Goal: Task Accomplishment & Management: Manage account settings

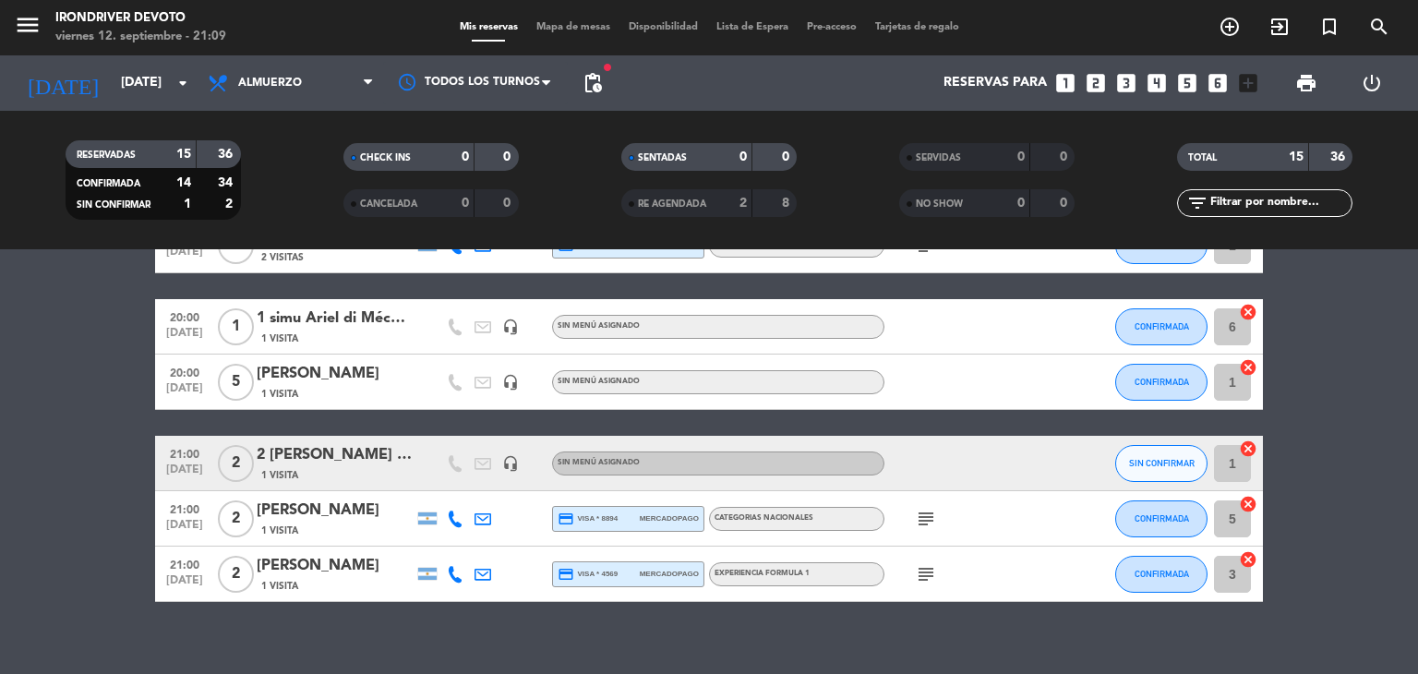
scroll to position [809, 0]
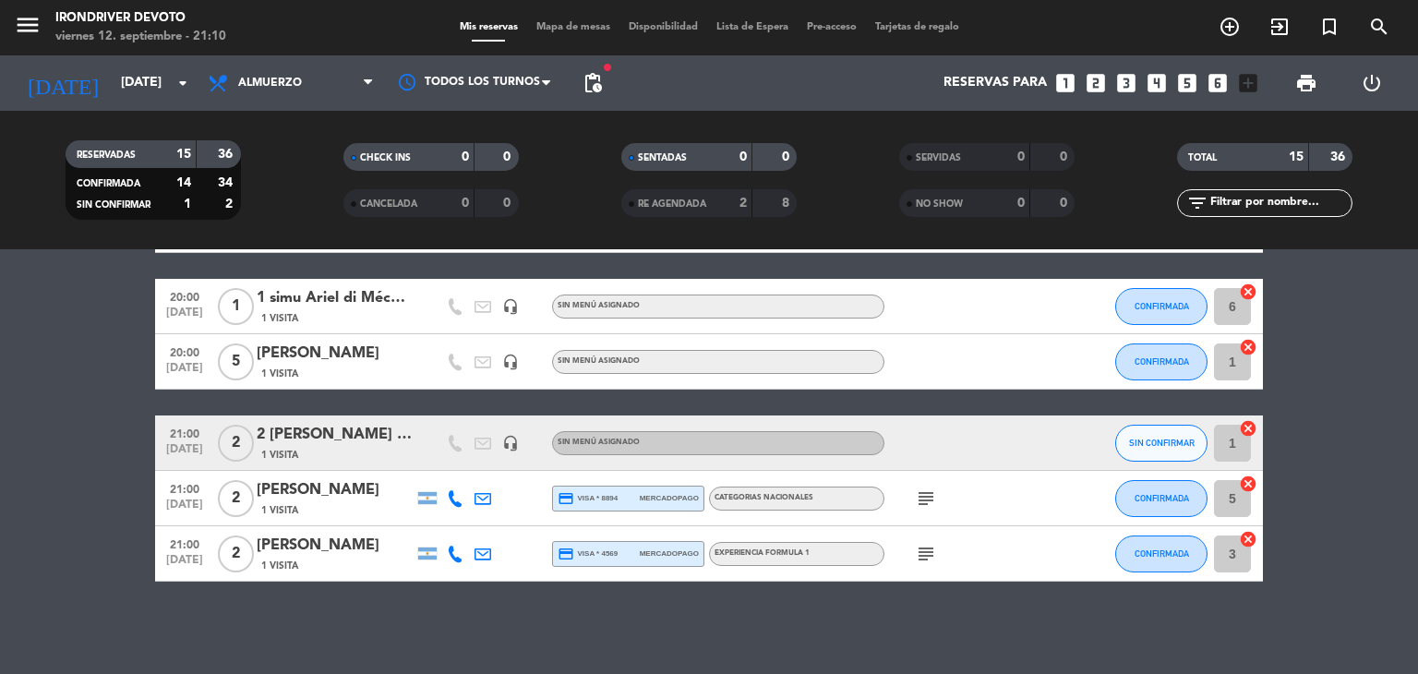
click at [765, 26] on span "Lista de Espera" at bounding box center [752, 27] width 90 height 10
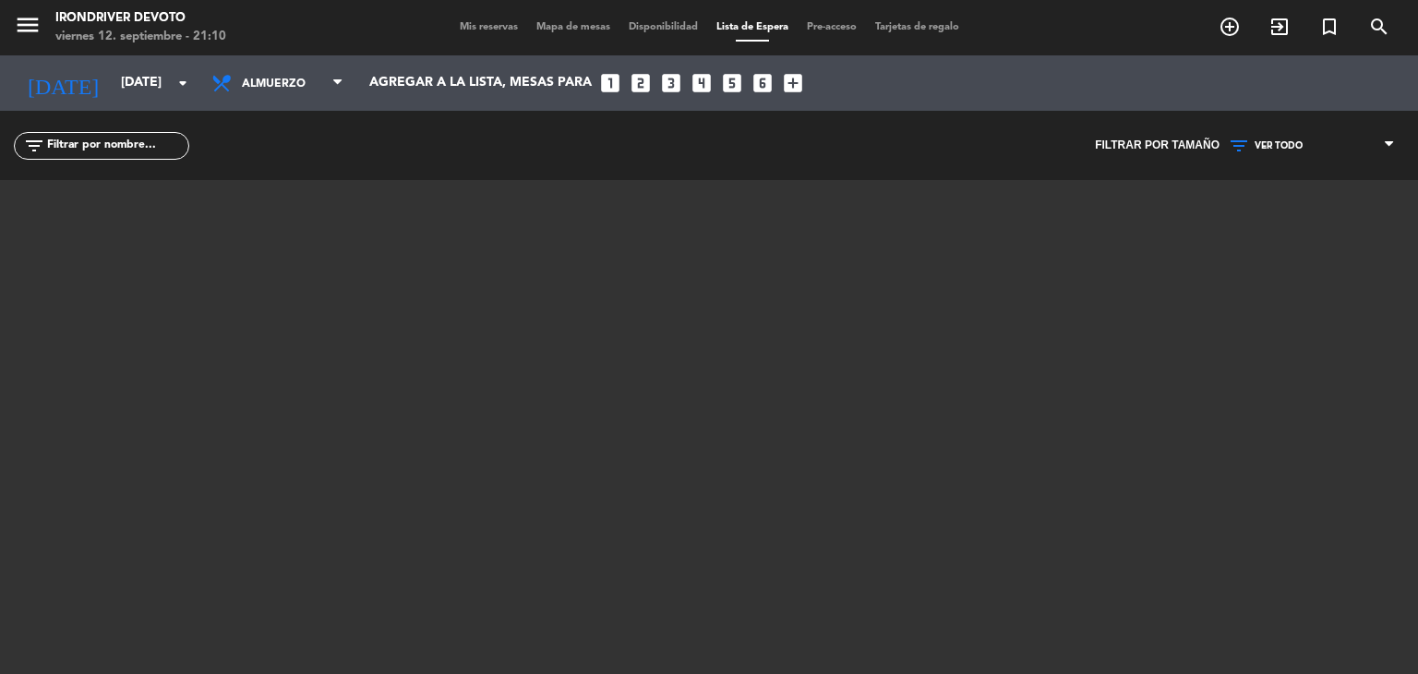
click at [499, 28] on span "Mis reservas" at bounding box center [489, 27] width 77 height 10
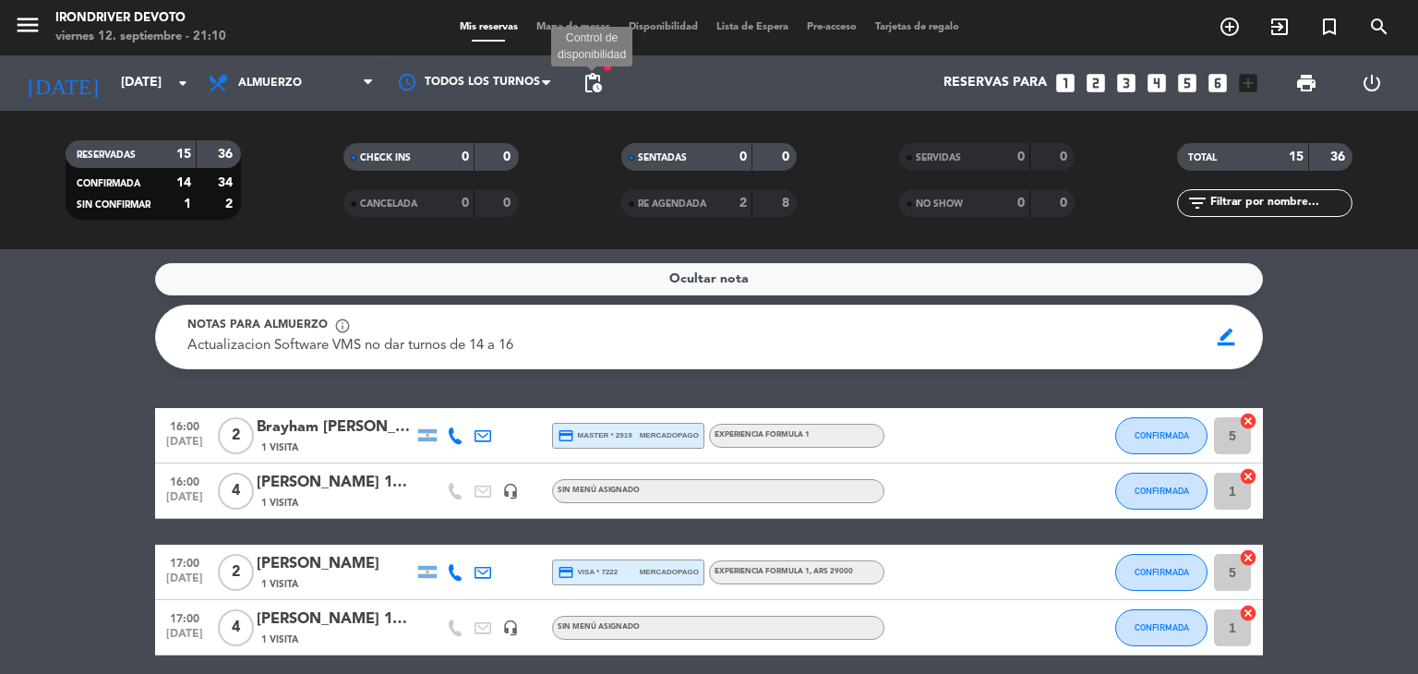
click at [597, 86] on span "pending_actions" at bounding box center [593, 83] width 22 height 22
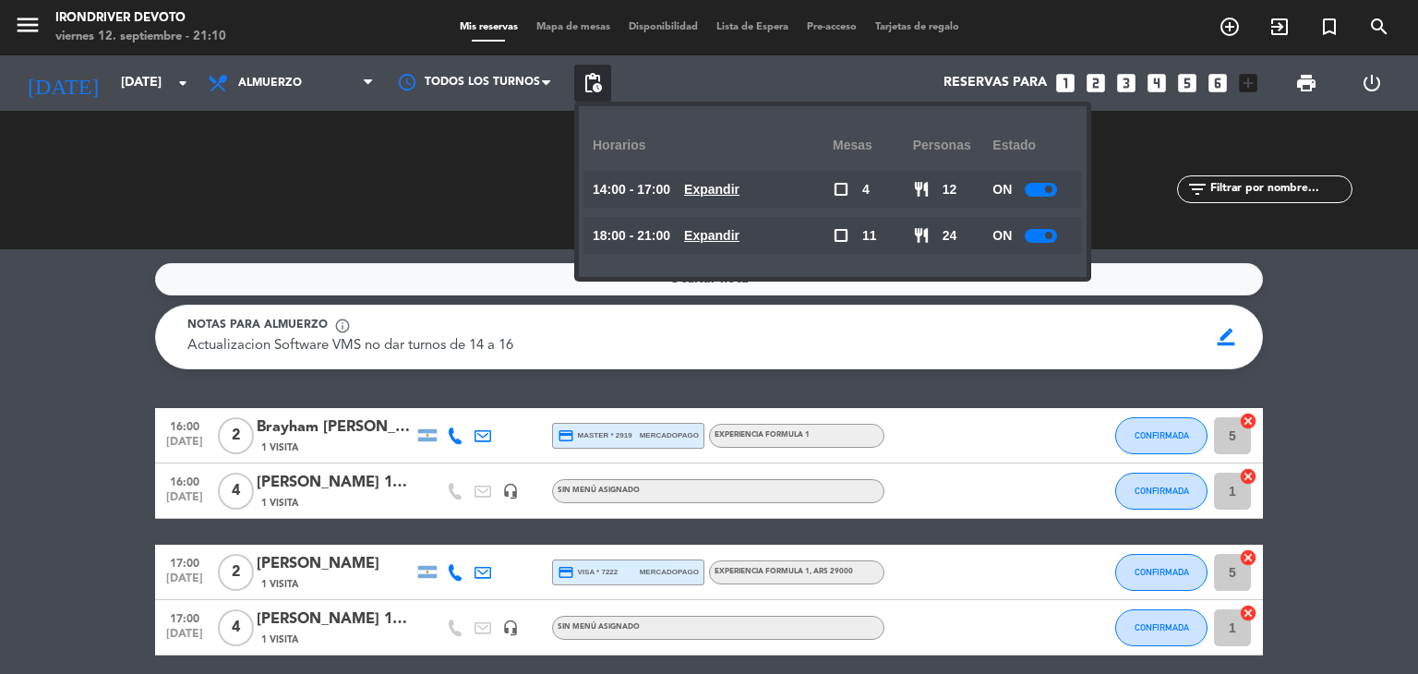
click at [597, 86] on span "pending_actions" at bounding box center [593, 83] width 22 height 22
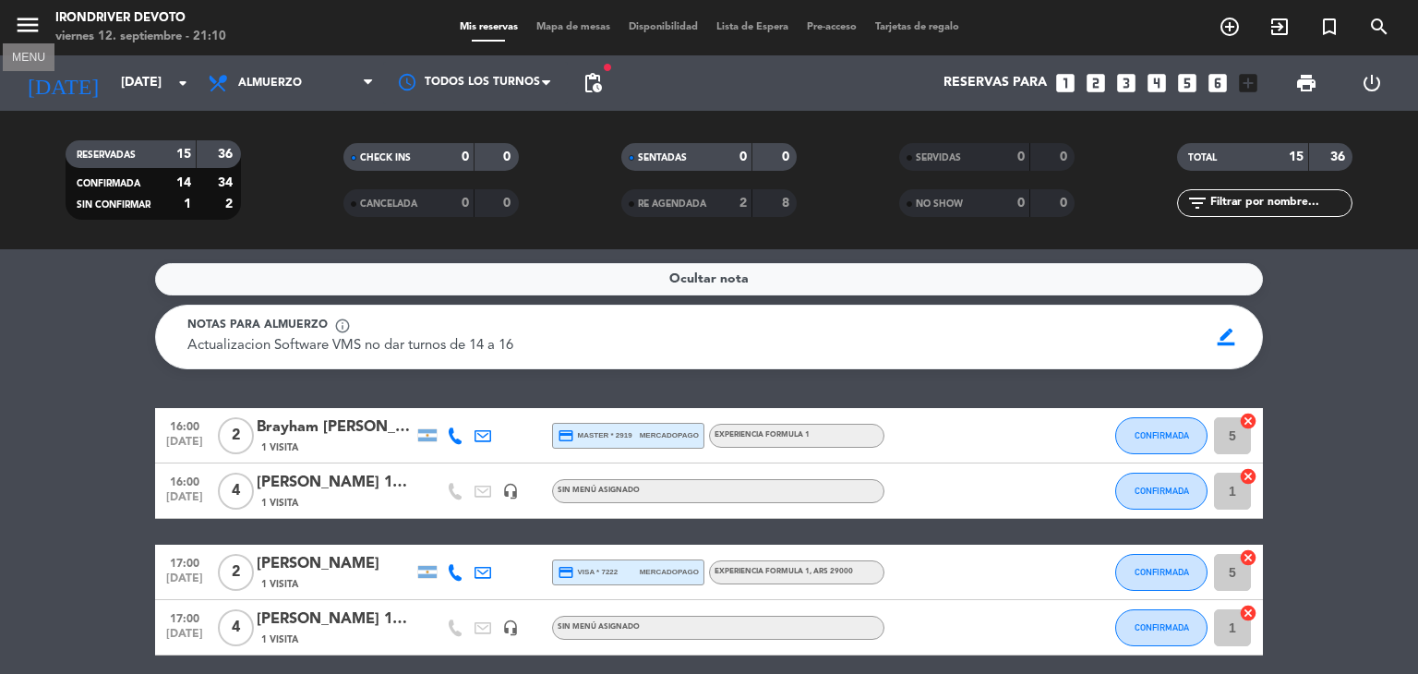
click at [26, 21] on icon "menu" at bounding box center [28, 25] width 28 height 28
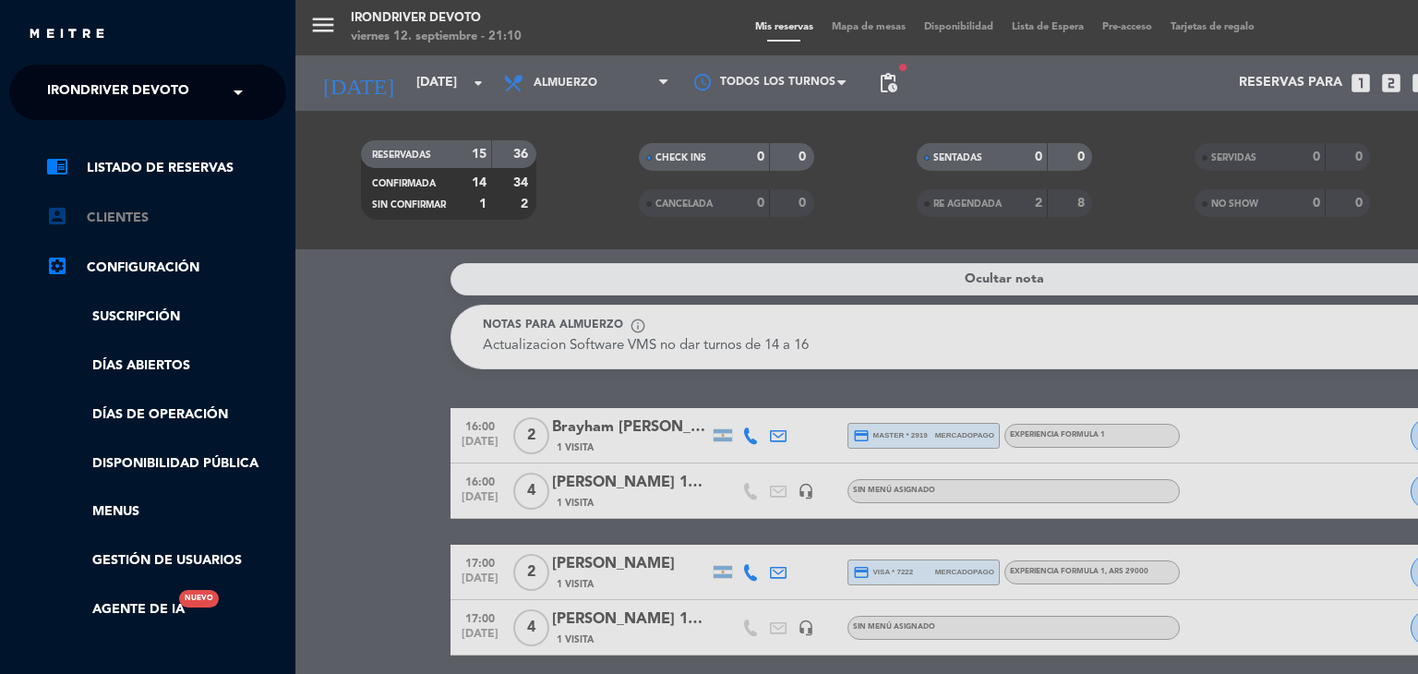
click at [137, 218] on link "account_box Clientes" at bounding box center [166, 218] width 240 height 22
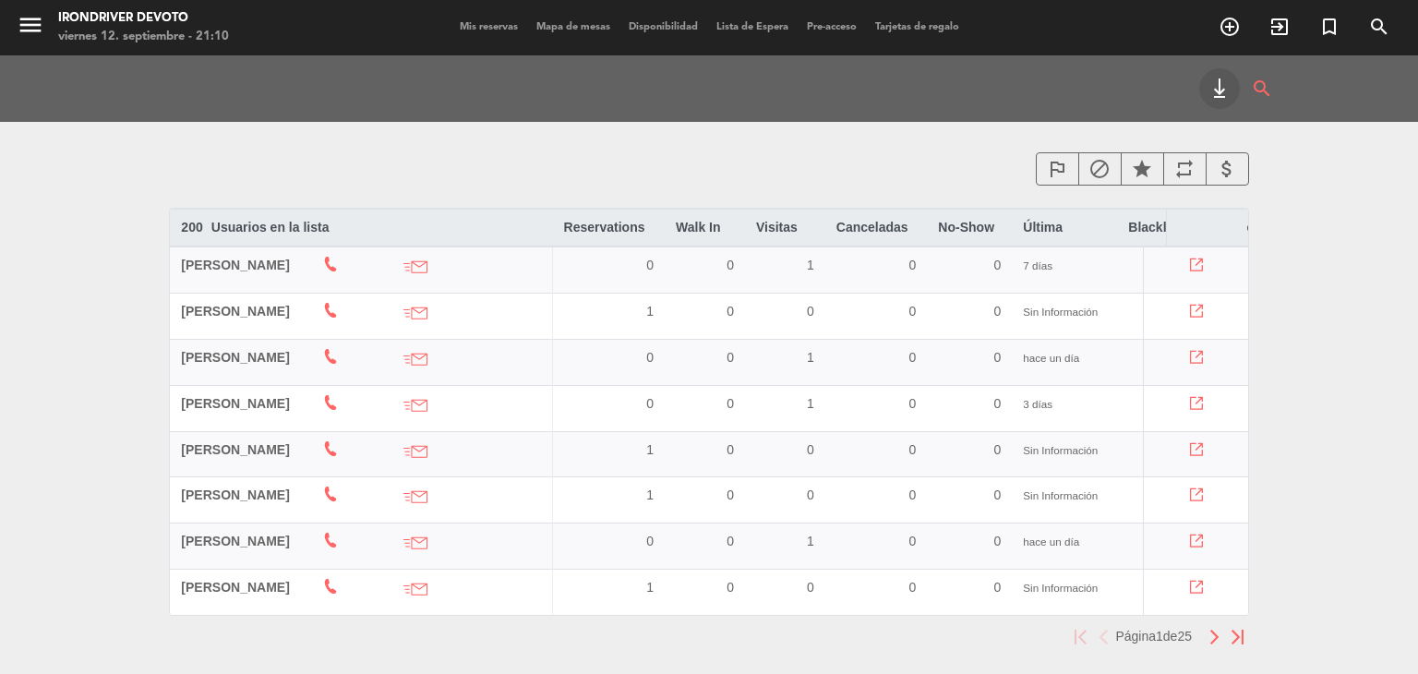
click at [1217, 644] on img "button" at bounding box center [1215, 637] width 12 height 15
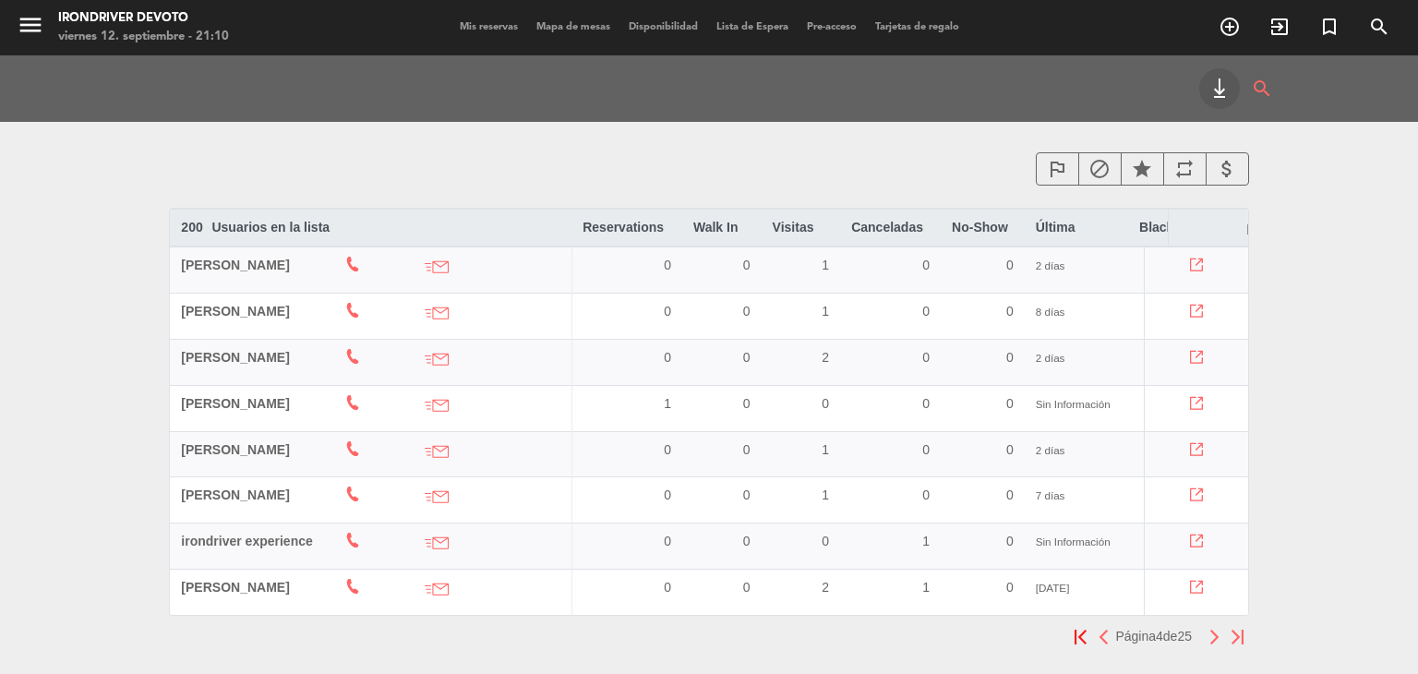
click at [1217, 644] on img "button" at bounding box center [1215, 637] width 12 height 15
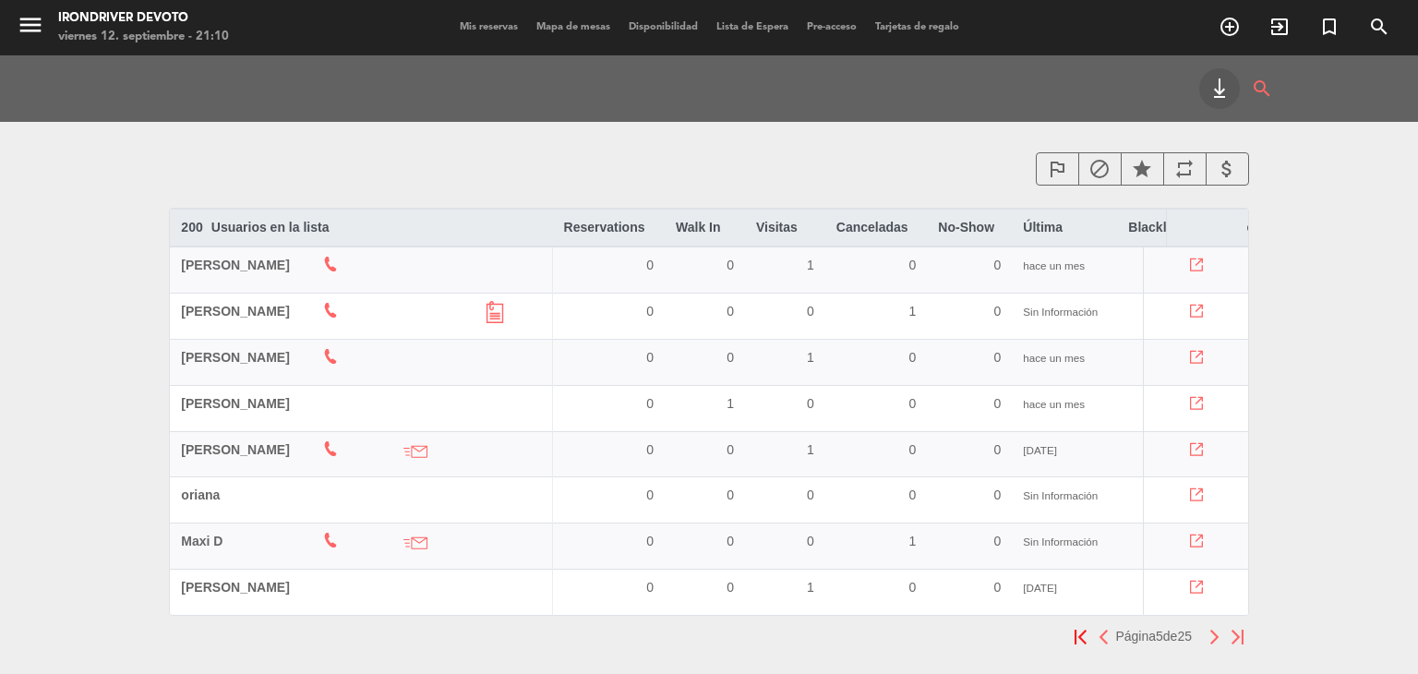
click at [1217, 644] on img "button" at bounding box center [1215, 637] width 12 height 15
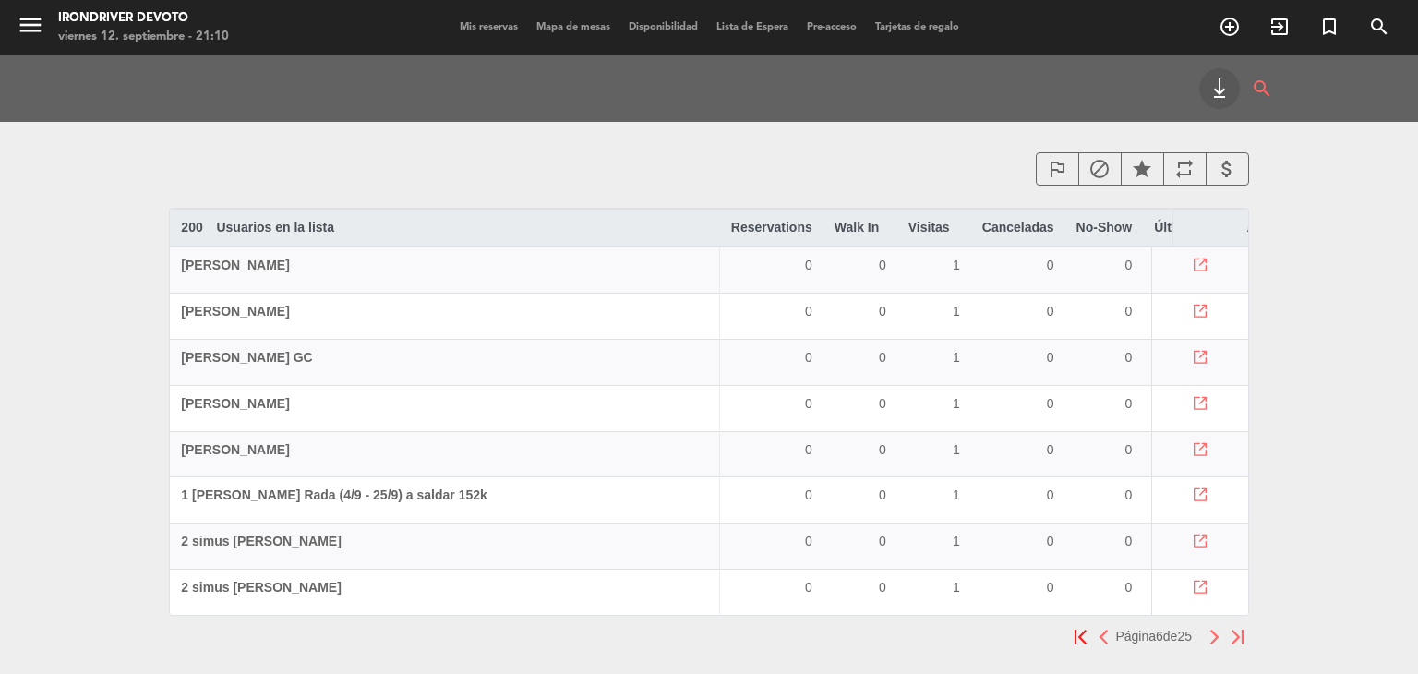
click at [1217, 644] on img "button" at bounding box center [1215, 637] width 12 height 15
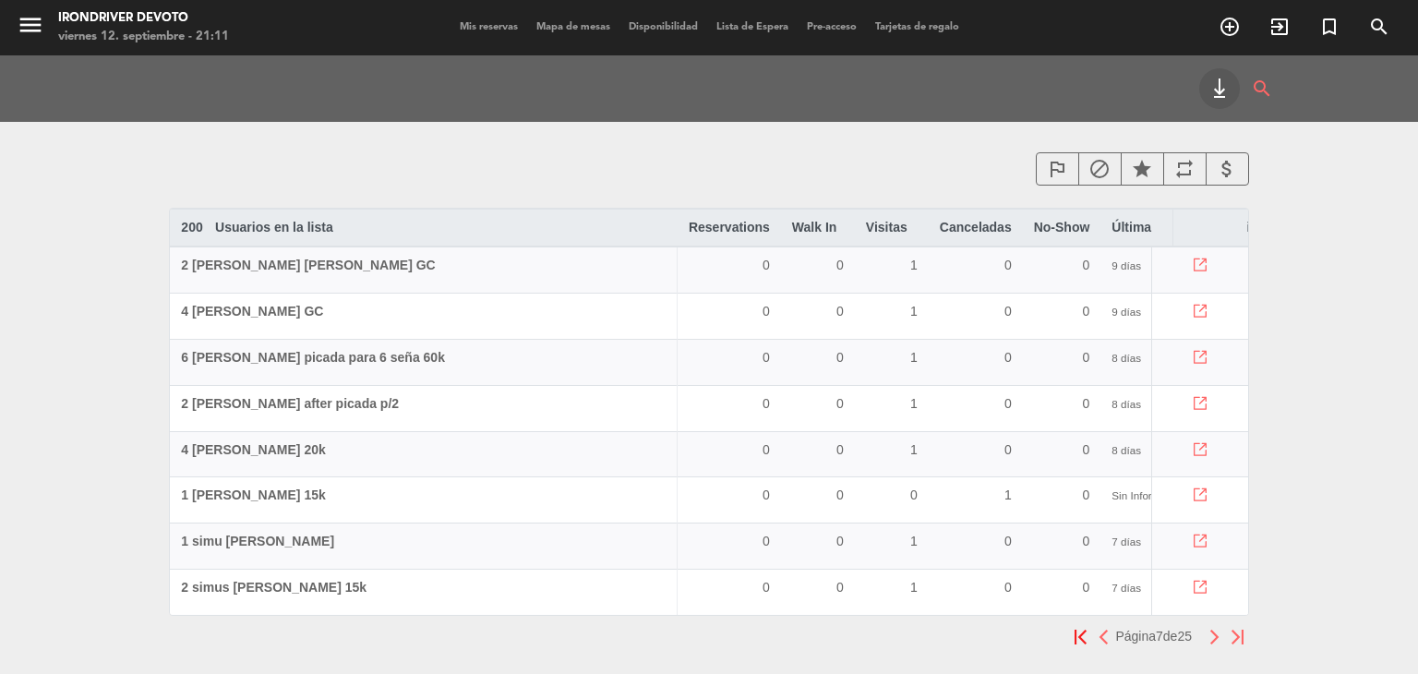
click at [1217, 644] on img "button" at bounding box center [1215, 637] width 12 height 15
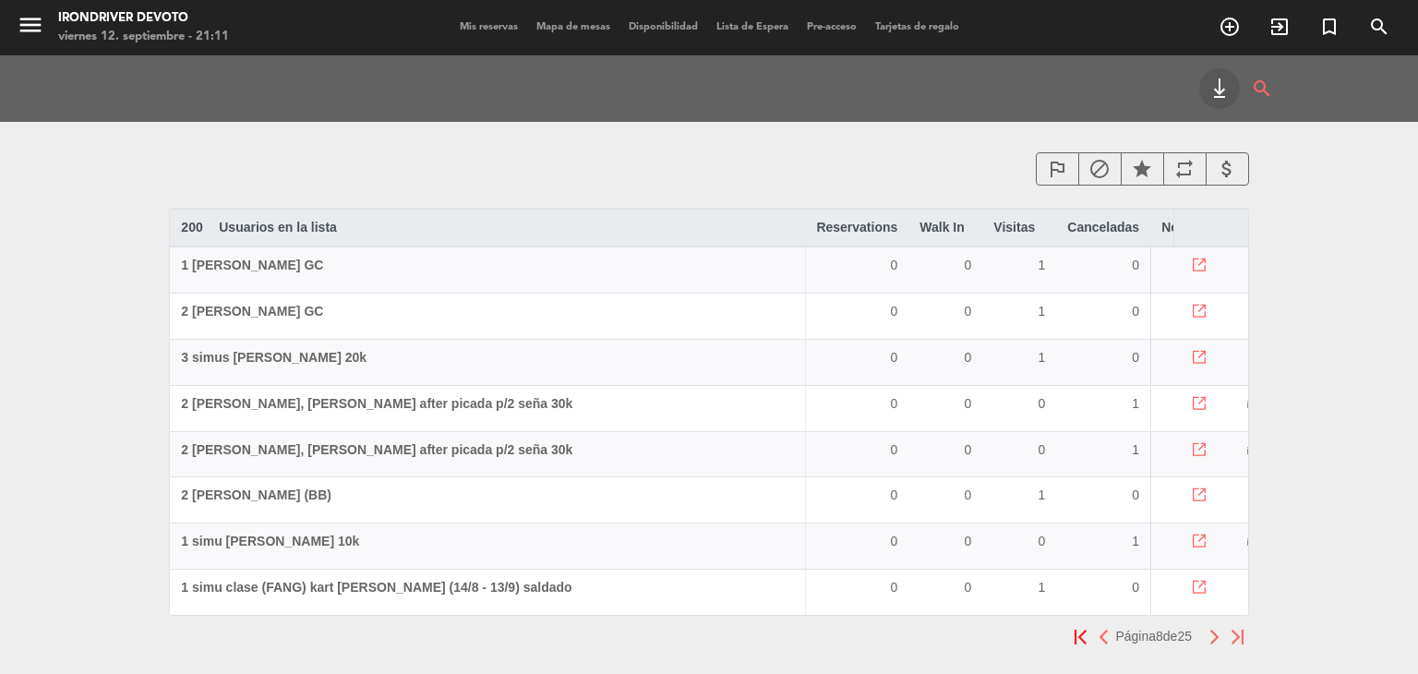
click at [1217, 644] on img "button" at bounding box center [1215, 637] width 12 height 15
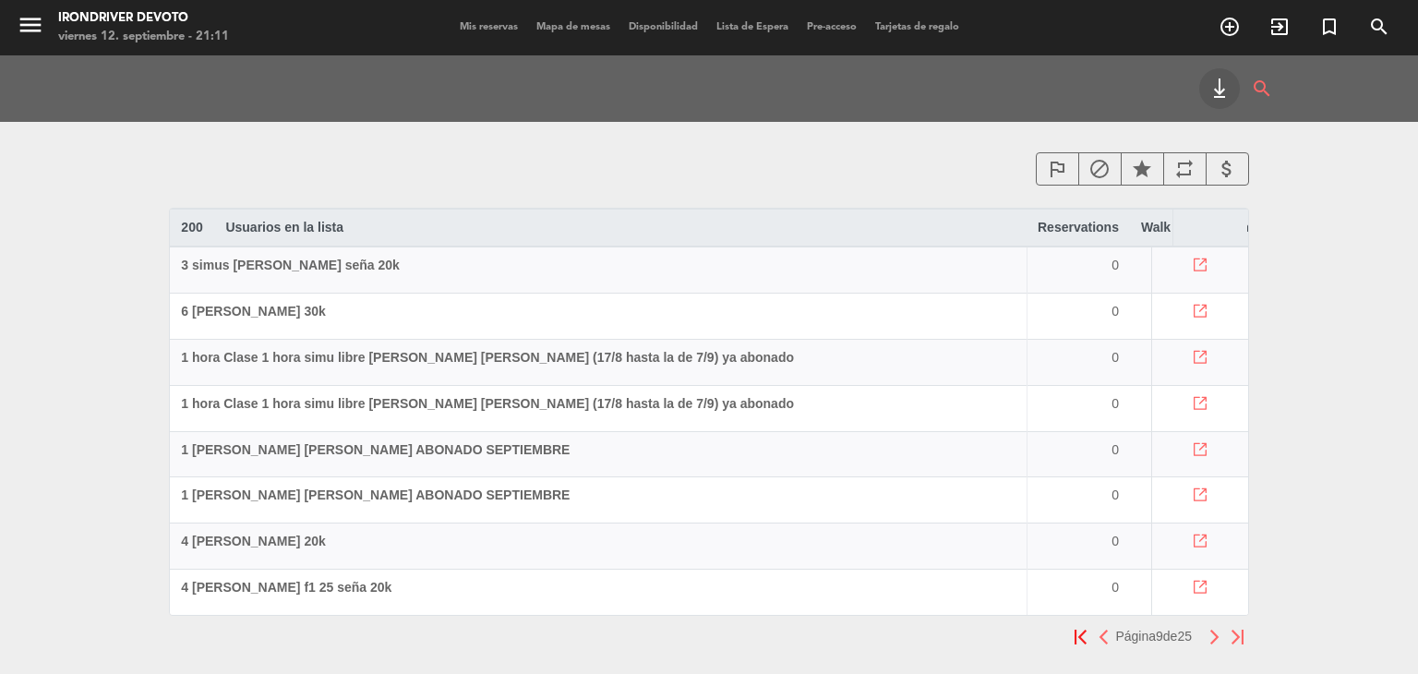
click at [1217, 644] on img "button" at bounding box center [1215, 637] width 12 height 15
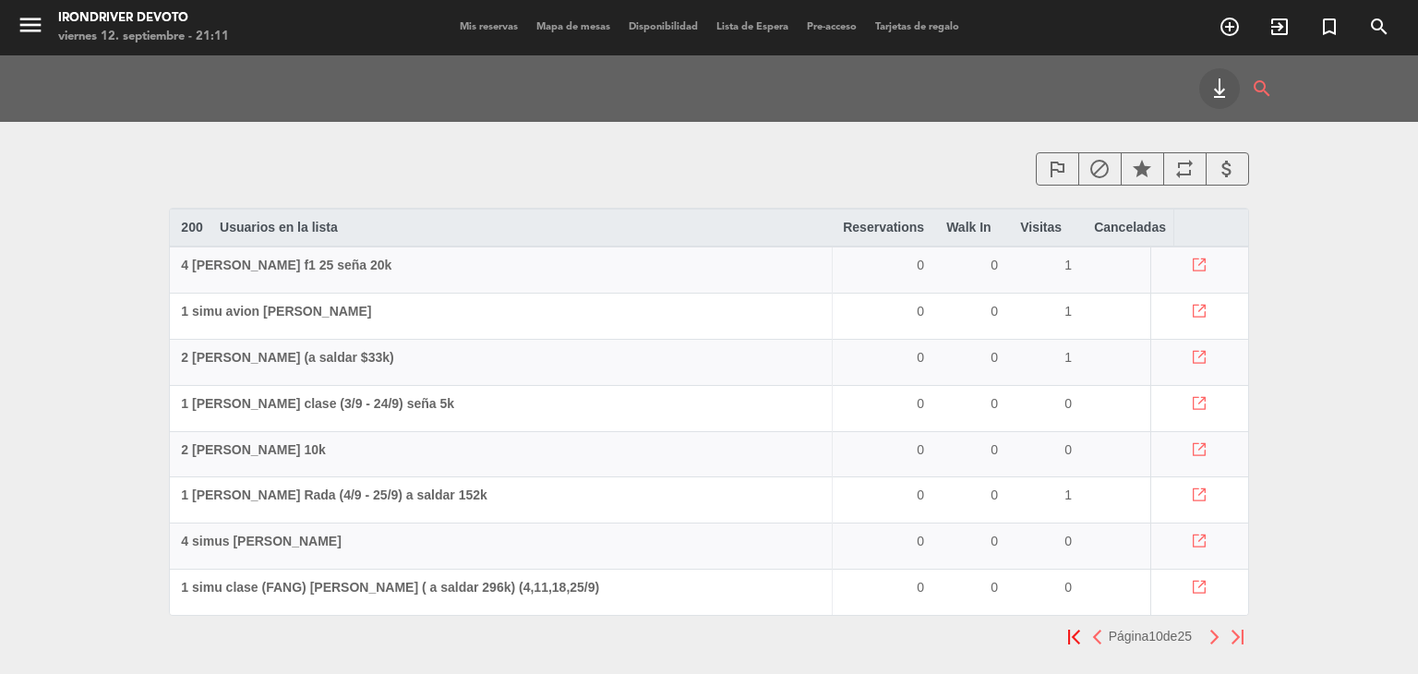
click at [1217, 644] on img "button" at bounding box center [1215, 637] width 12 height 15
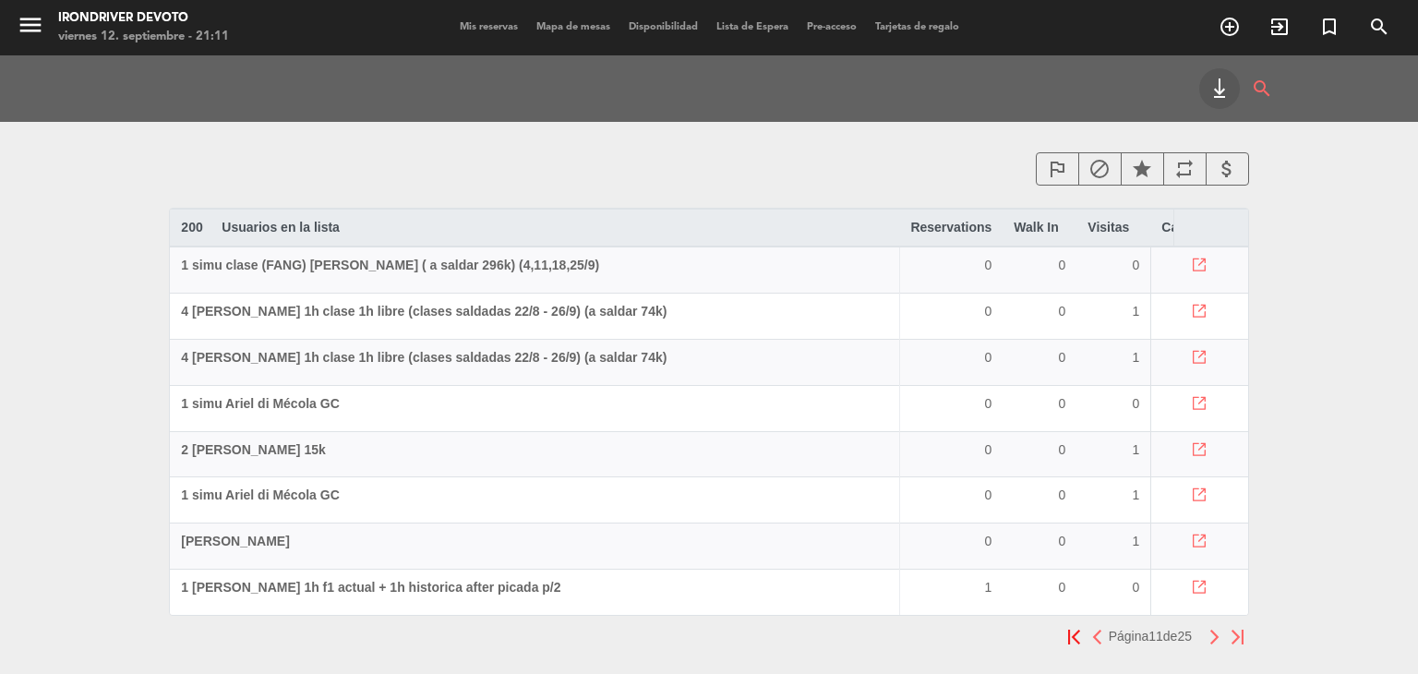
click at [1217, 644] on img "button" at bounding box center [1215, 637] width 12 height 15
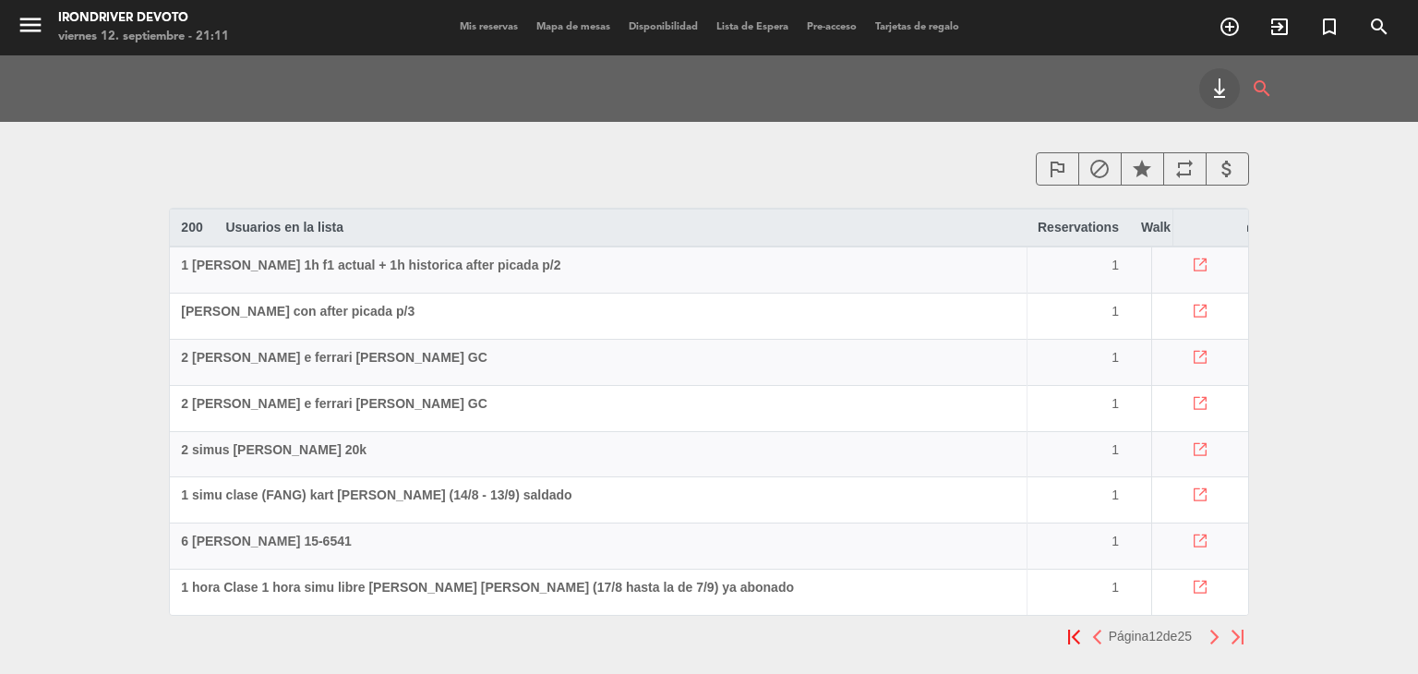
click at [1217, 644] on img "button" at bounding box center [1215, 637] width 12 height 15
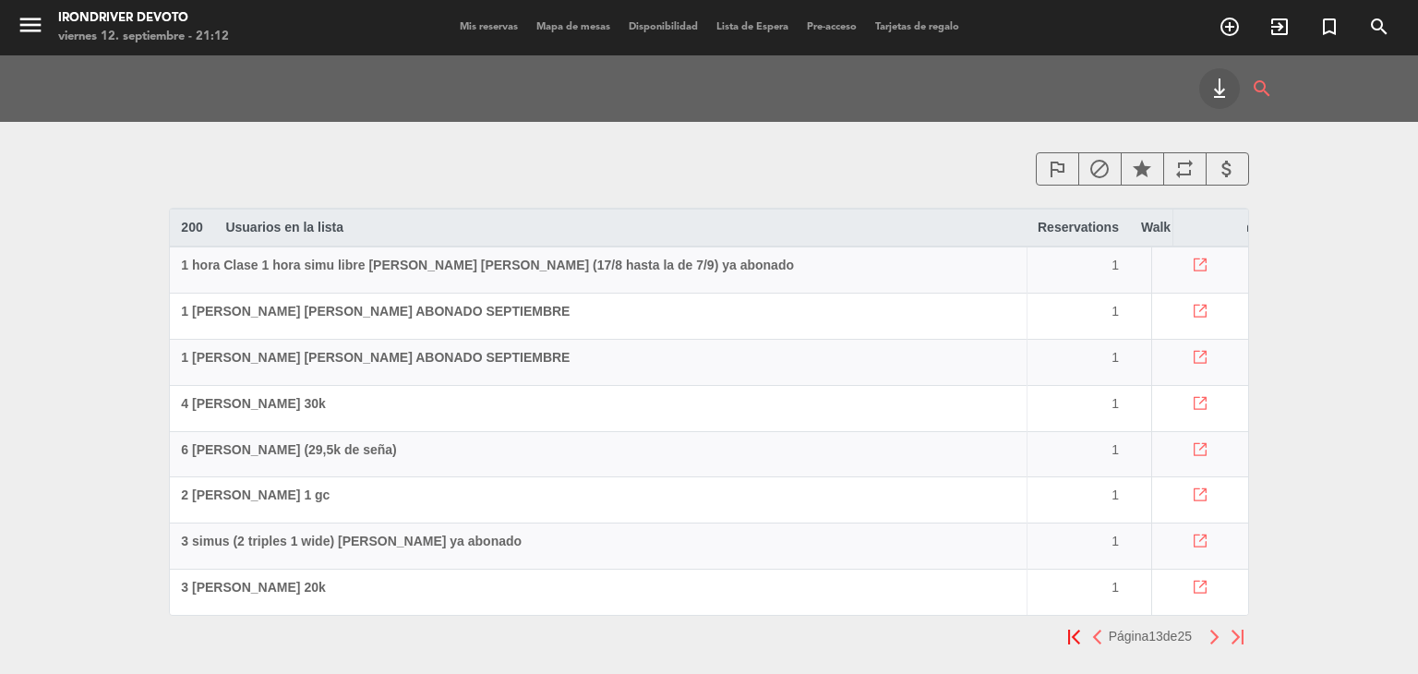
click at [476, 45] on div "menu Irondriver Devoto viernes 12. septiembre - 21:12 Mis reservas Mapa de mesa…" at bounding box center [709, 27] width 1418 height 55
click at [459, 25] on span "Mis reservas" at bounding box center [489, 27] width 77 height 10
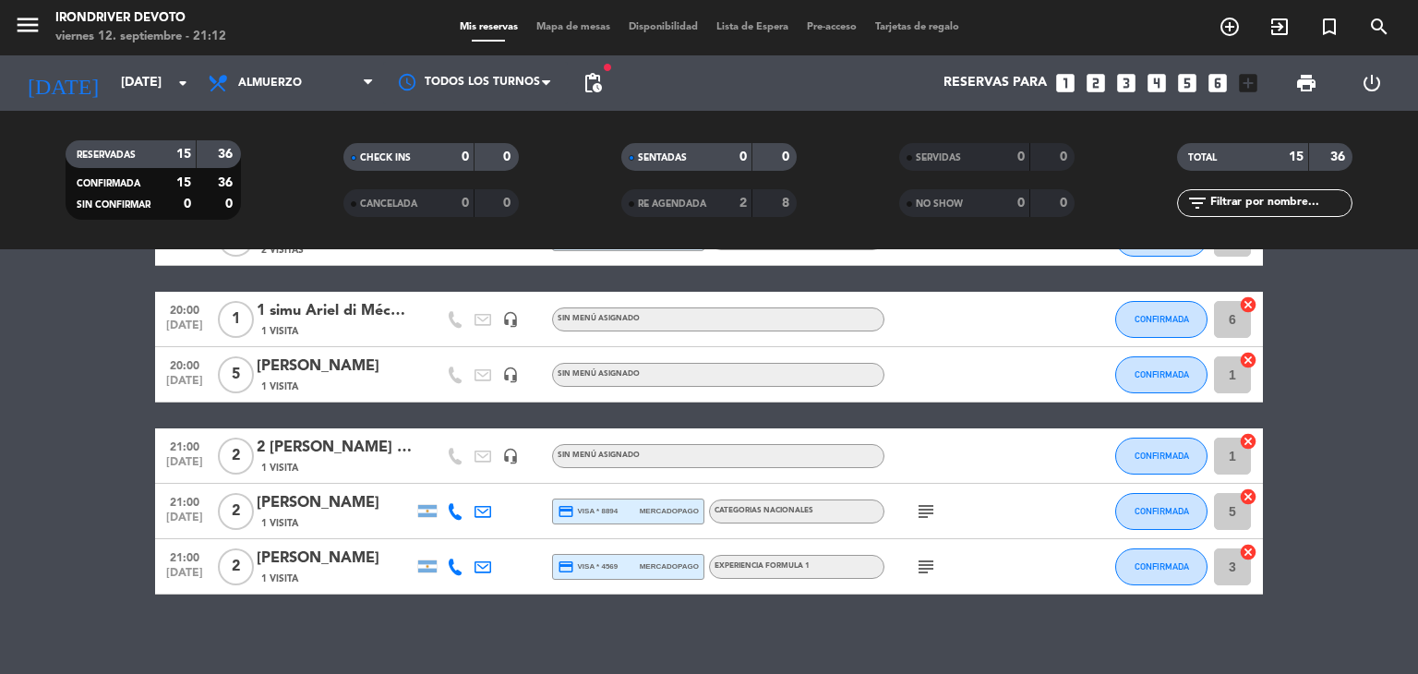
scroll to position [809, 0]
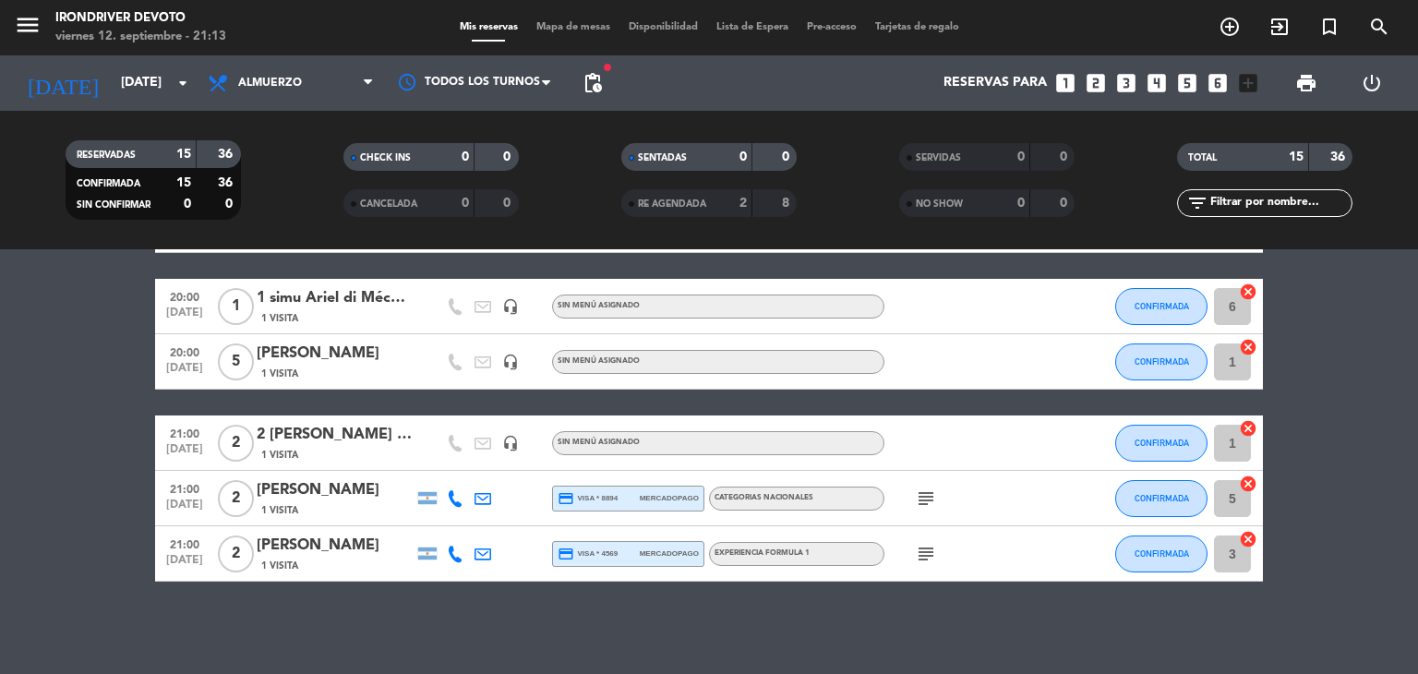
click at [302, 540] on div "[PERSON_NAME]" at bounding box center [335, 546] width 157 height 24
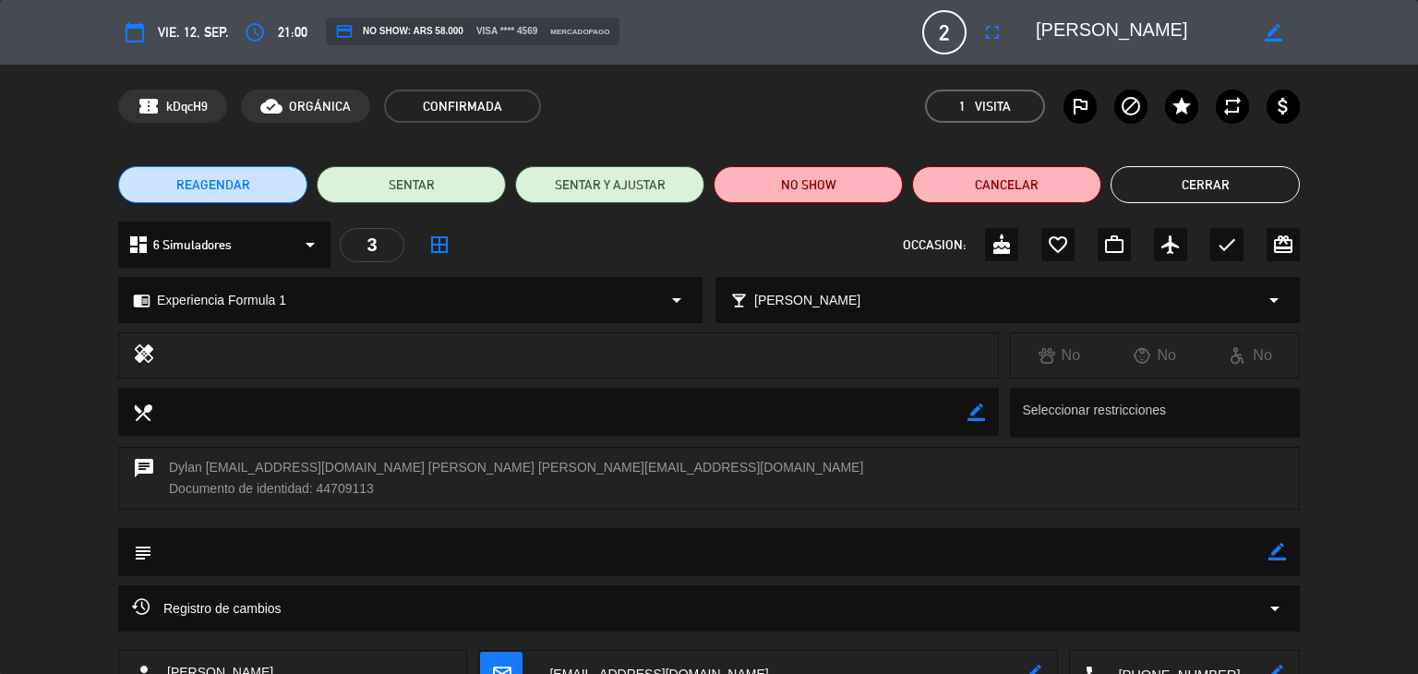
click at [1235, 186] on button "Cerrar" at bounding box center [1205, 184] width 189 height 37
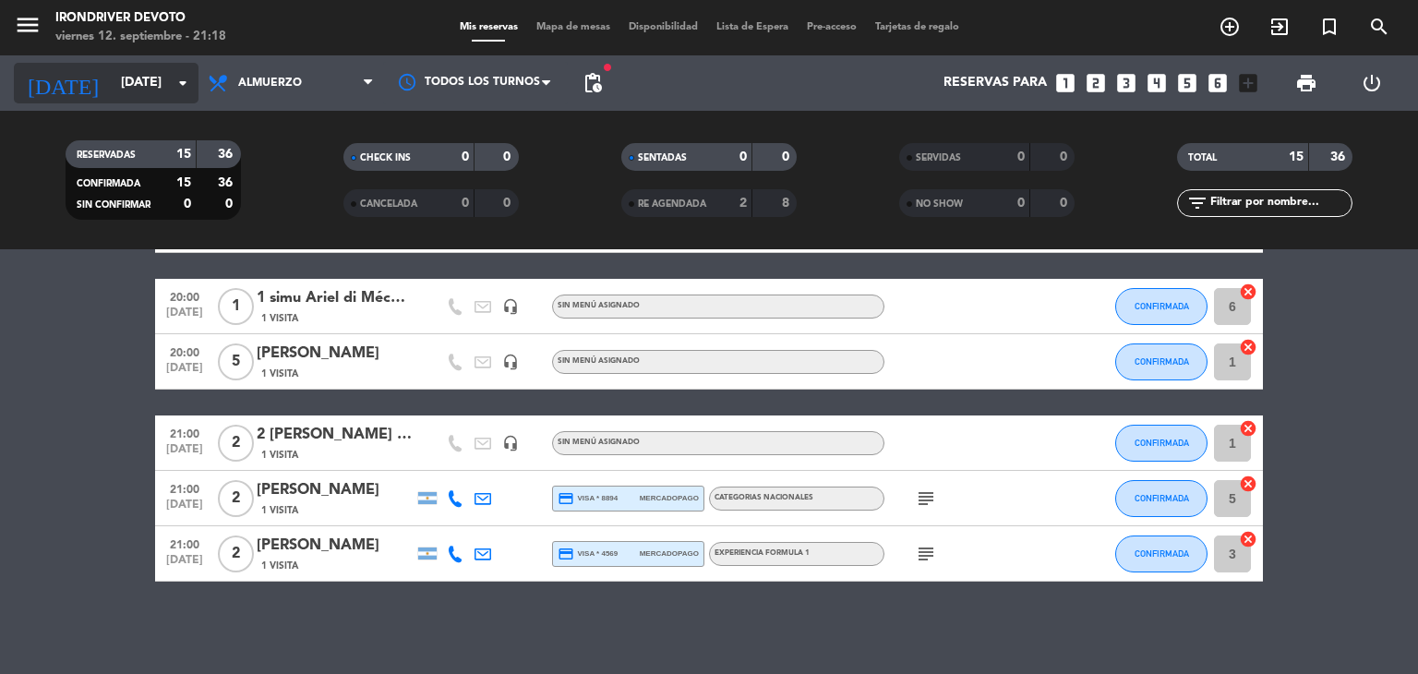
click at [152, 69] on input "[DATE]" at bounding box center [199, 82] width 175 height 33
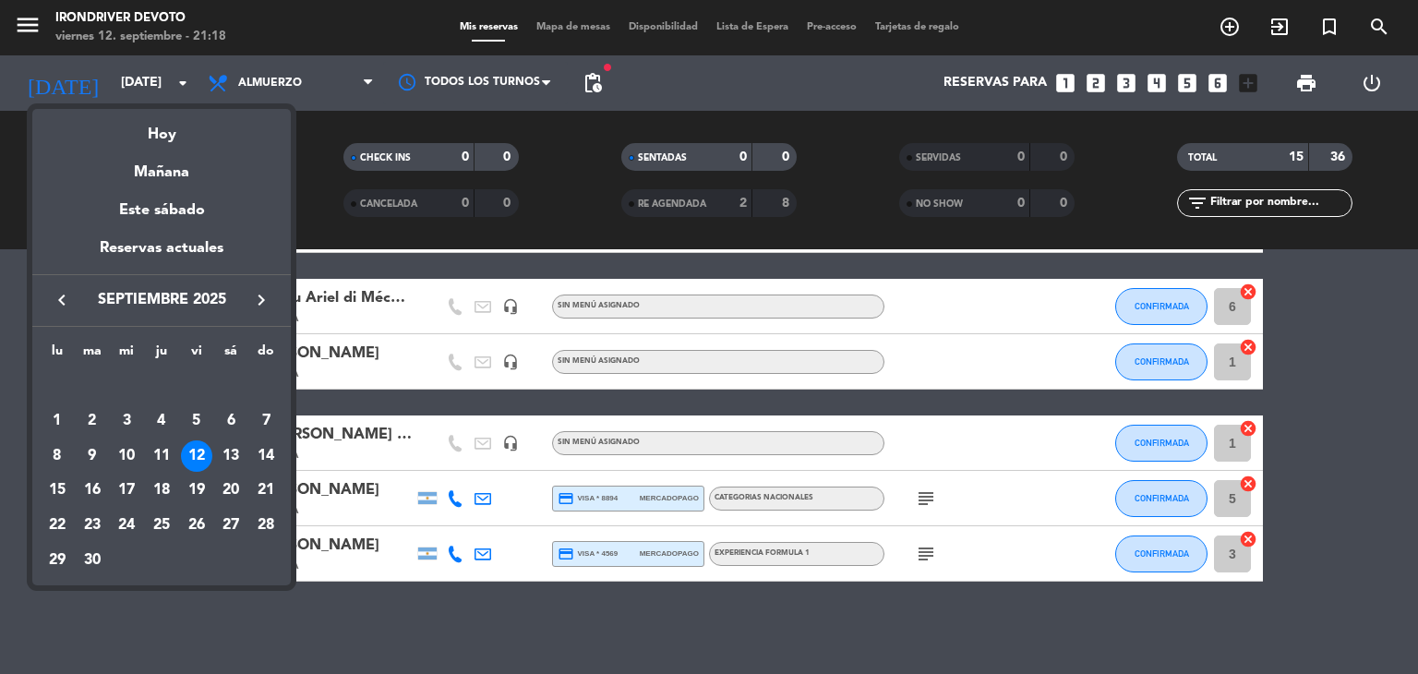
click at [264, 304] on icon "keyboard_arrow_right" at bounding box center [261, 300] width 22 height 22
click at [124, 565] on div "29" at bounding box center [126, 560] width 31 height 31
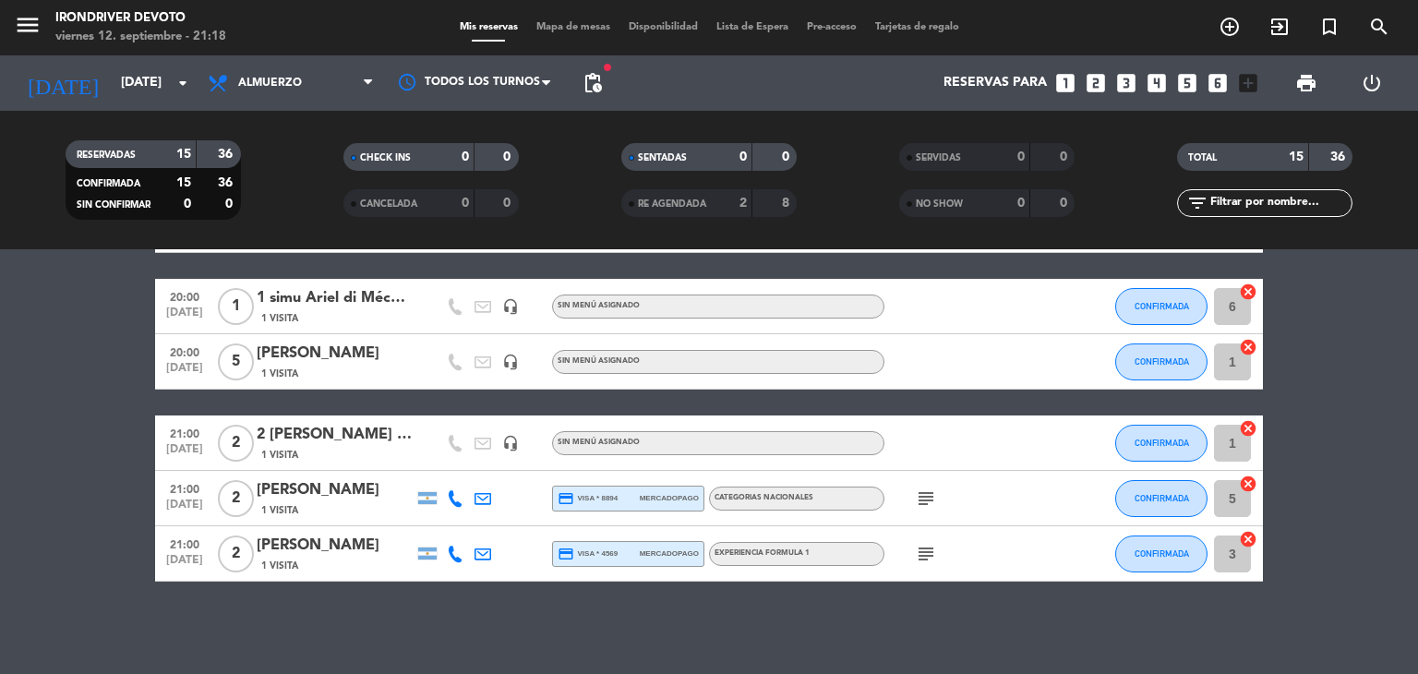
type input "[DATE]"
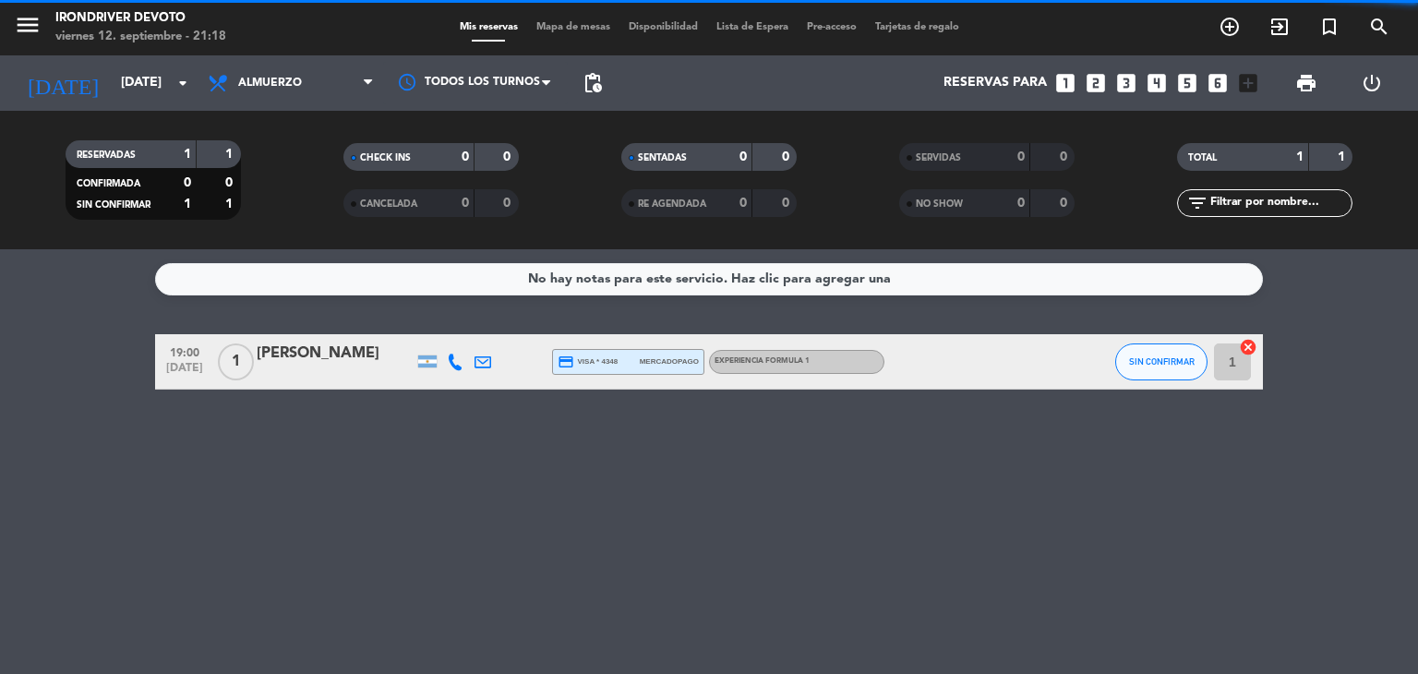
scroll to position [0, 0]
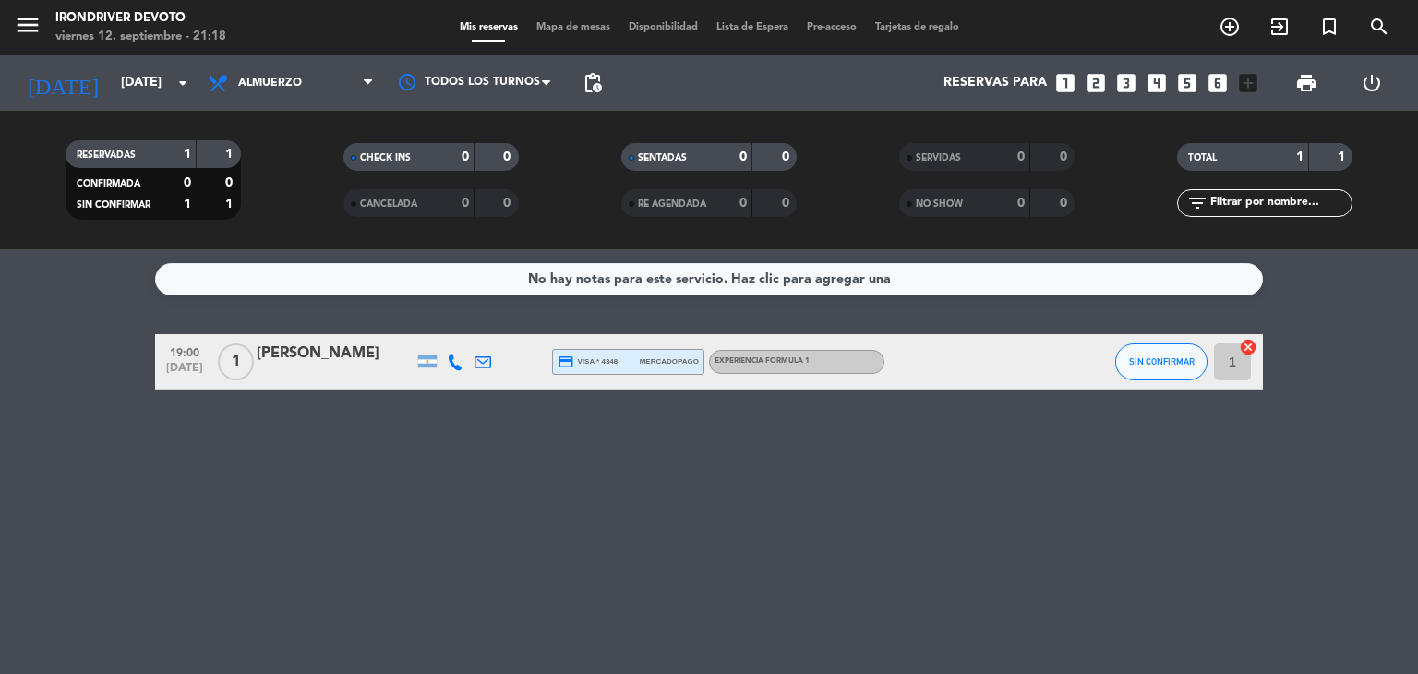
click at [783, 357] on span "Experiencia Formula 1" at bounding box center [762, 360] width 95 height 7
click at [450, 369] on icon at bounding box center [455, 362] width 17 height 17
click at [299, 355] on div "[PERSON_NAME]" at bounding box center [335, 354] width 157 height 24
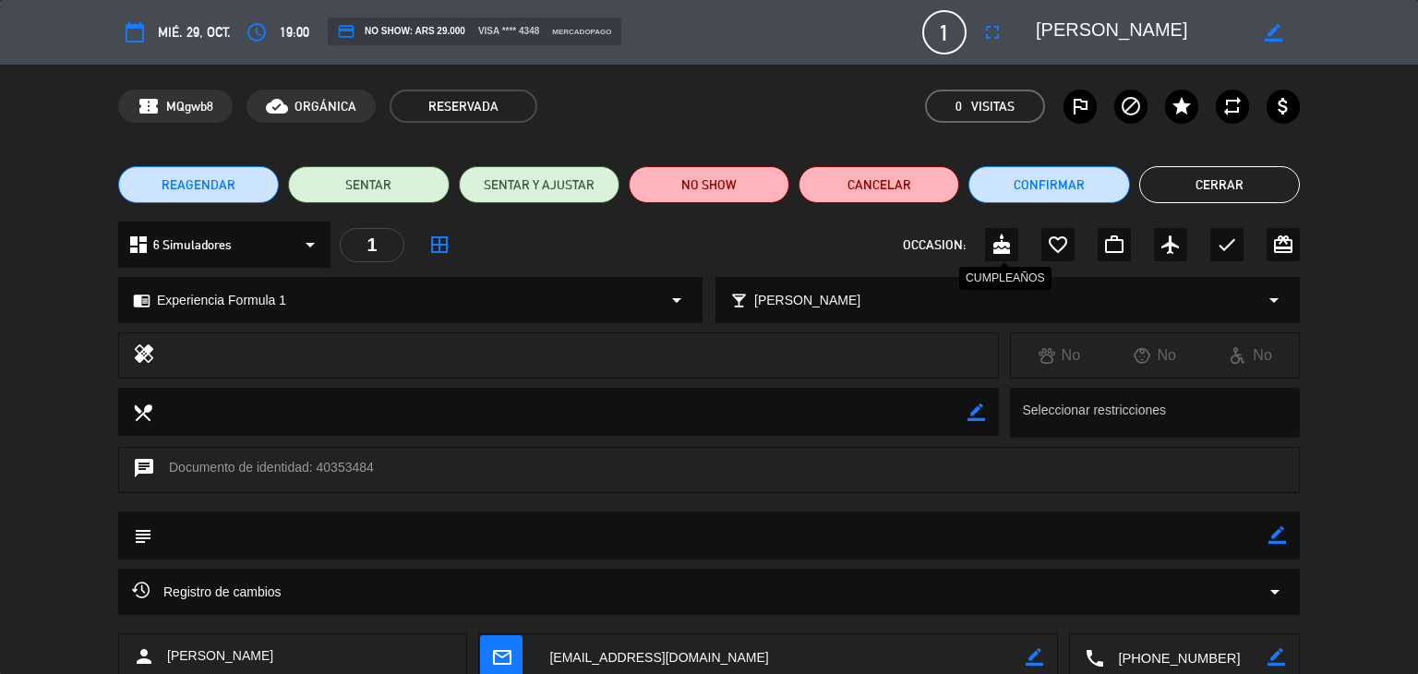
click at [1005, 252] on icon "cake" at bounding box center [1002, 245] width 22 height 22
click at [909, 316] on div "local_bar Elegir maridaje arrow_drop_down" at bounding box center [1007, 300] width 583 height 44
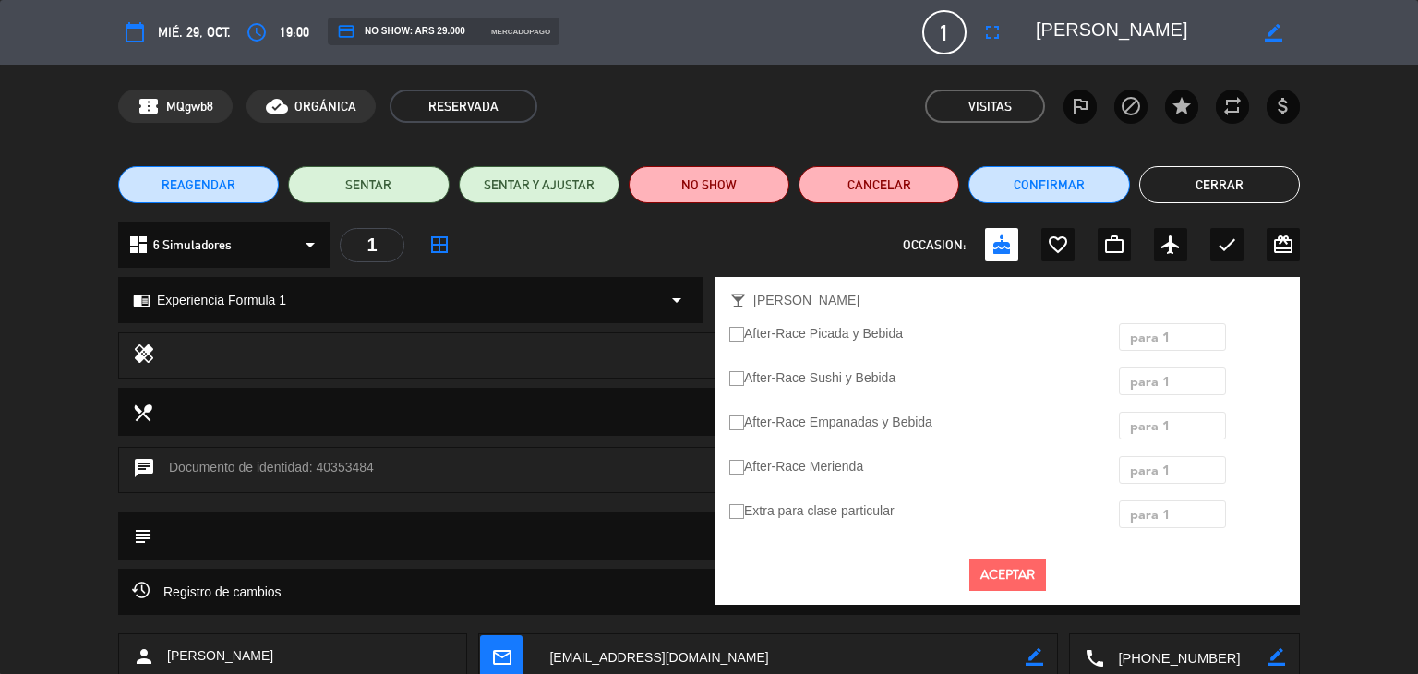
drag, startPoint x: 728, startPoint y: 331, endPoint x: 739, endPoint y: 337, distance: 12.4
click at [739, 337] on div "After-Race Picada y Bebida" at bounding box center [911, 337] width 390 height 28
click at [739, 337] on ins at bounding box center [736, 335] width 15 height 16
click at [739, 337] on input "After-Race Picada y Bebida" at bounding box center [735, 333] width 12 height 12
radio input "true"
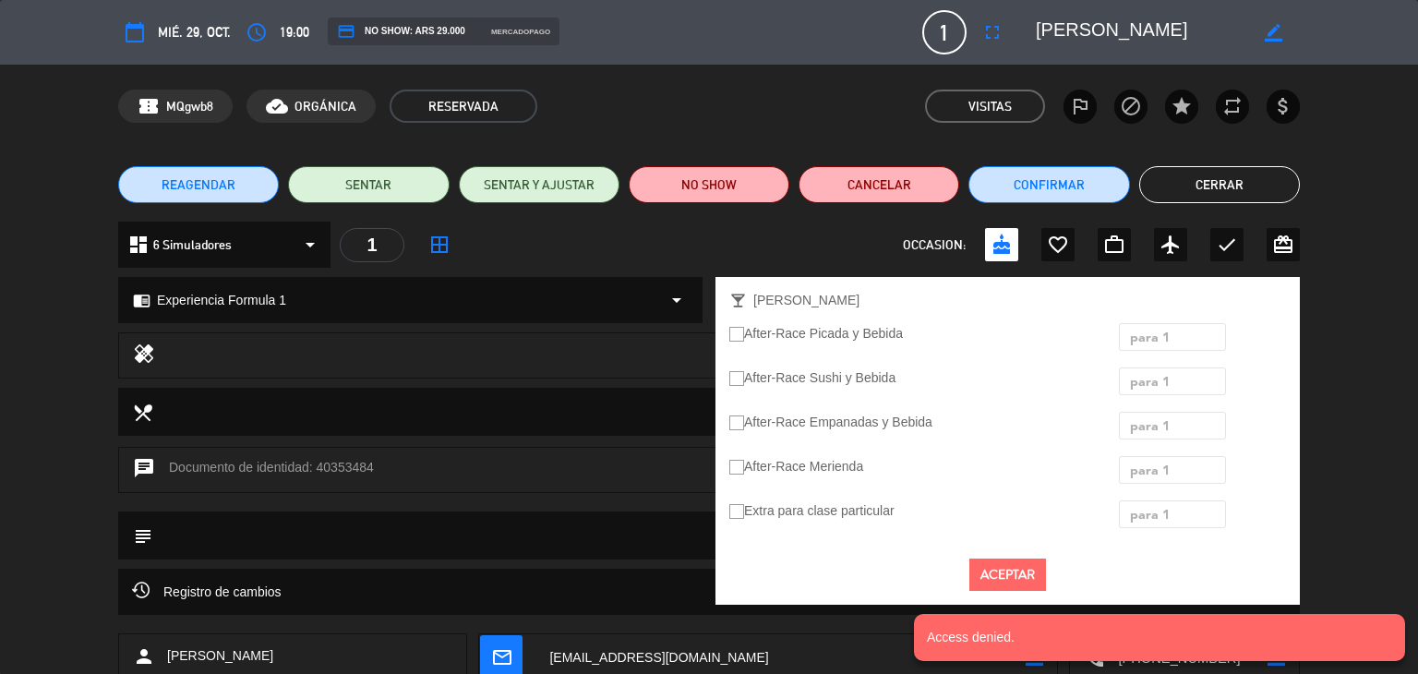
click at [1001, 559] on button "Aceptar" at bounding box center [1007, 575] width 77 height 32
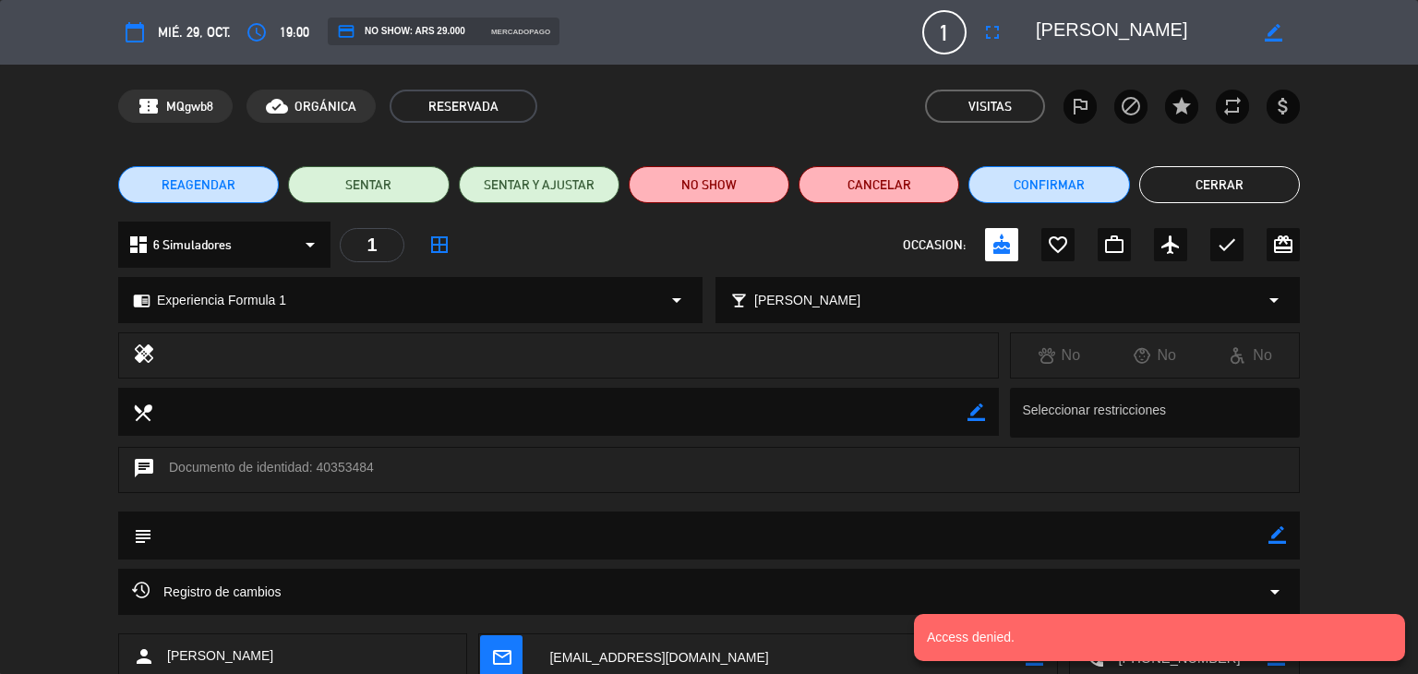
click at [1210, 191] on button "Cerrar" at bounding box center [1219, 184] width 161 height 37
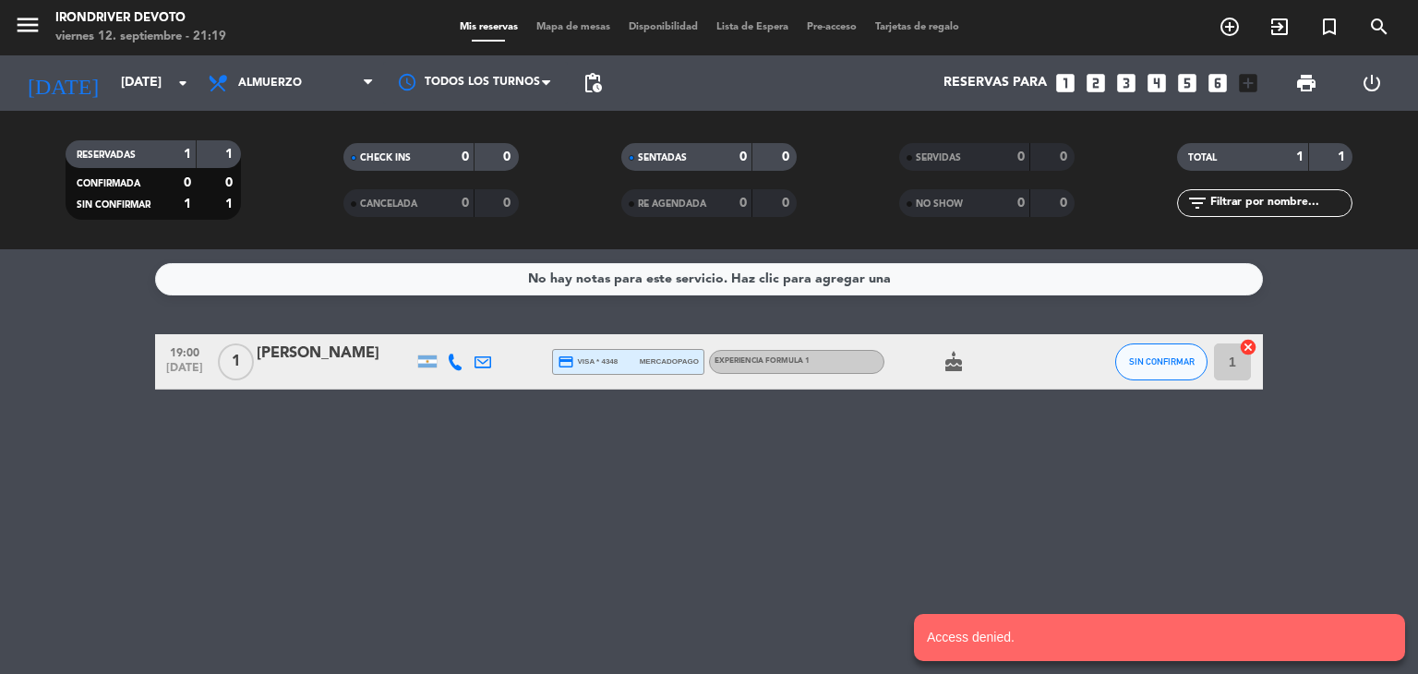
click at [812, 361] on div "Experiencia Formula 1" at bounding box center [796, 362] width 175 height 24
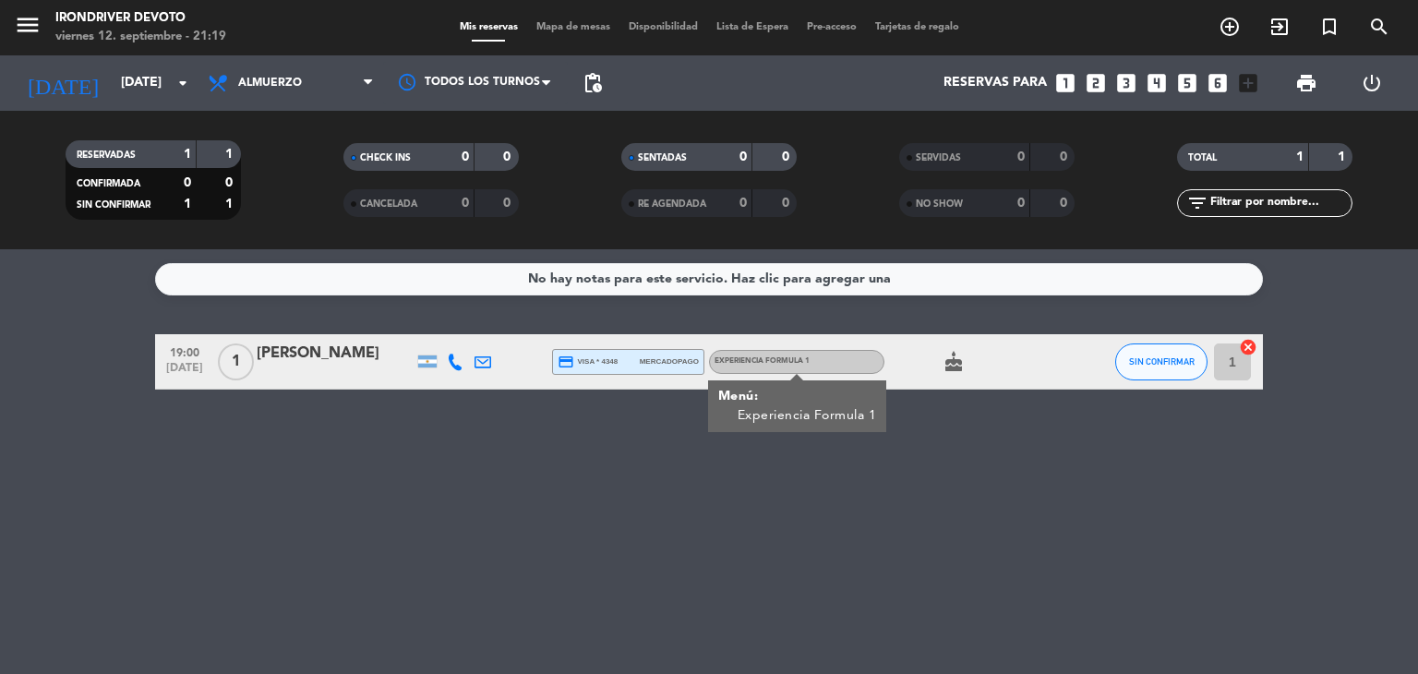
click at [323, 352] on div "[PERSON_NAME]" at bounding box center [335, 354] width 157 height 24
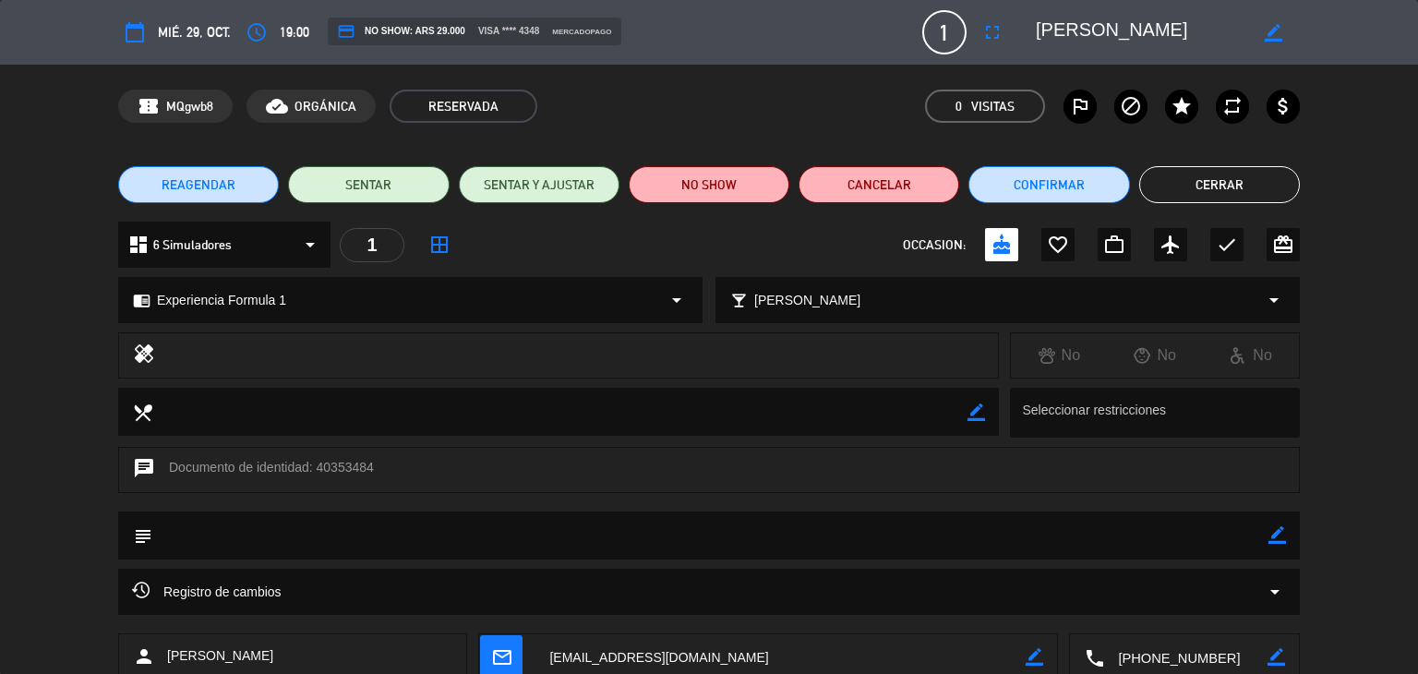
click at [1275, 33] on icon "border_color" at bounding box center [1274, 33] width 18 height 18
type textarea "[PERSON_NAME] PICADA P1"
drag, startPoint x: 1260, startPoint y: 41, endPoint x: 1274, endPoint y: 31, distance: 16.6
click at [1274, 31] on div at bounding box center [1273, 32] width 53 height 33
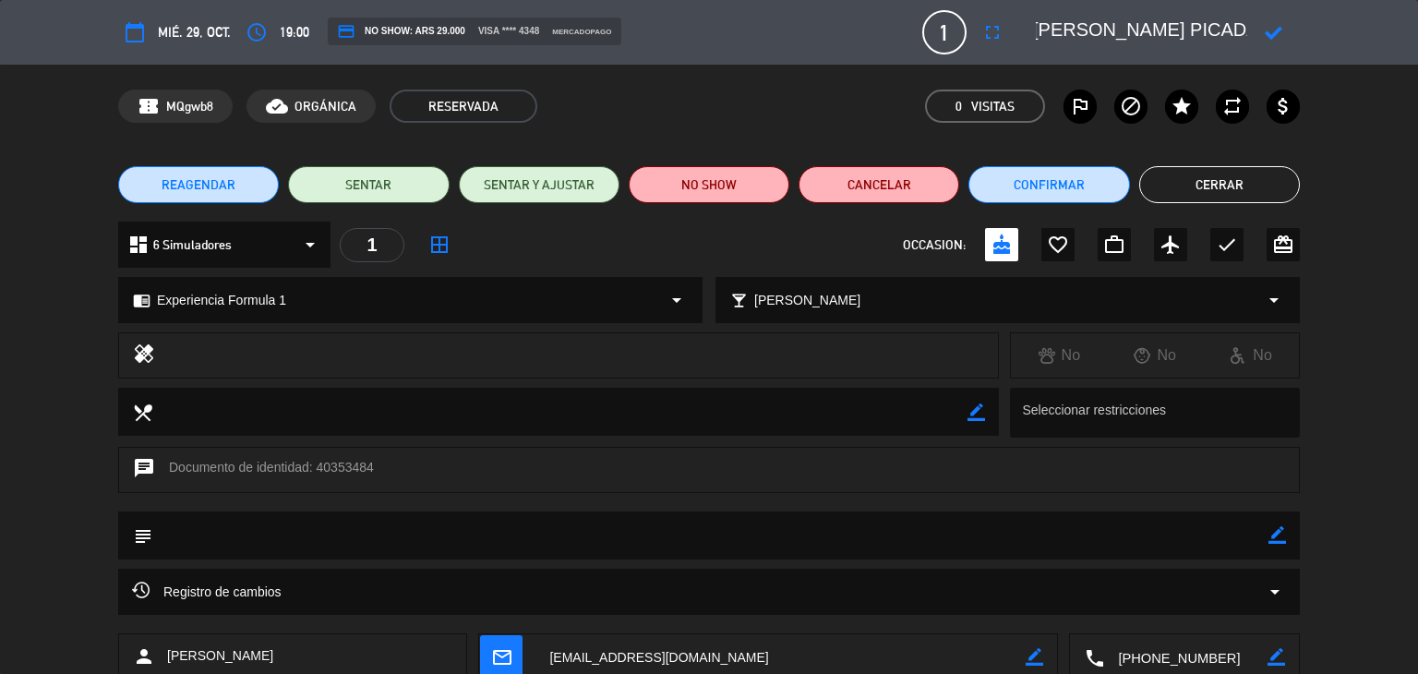
click at [1274, 31] on icon at bounding box center [1274, 33] width 18 height 18
click at [1198, 181] on button "Cerrar" at bounding box center [1219, 184] width 161 height 37
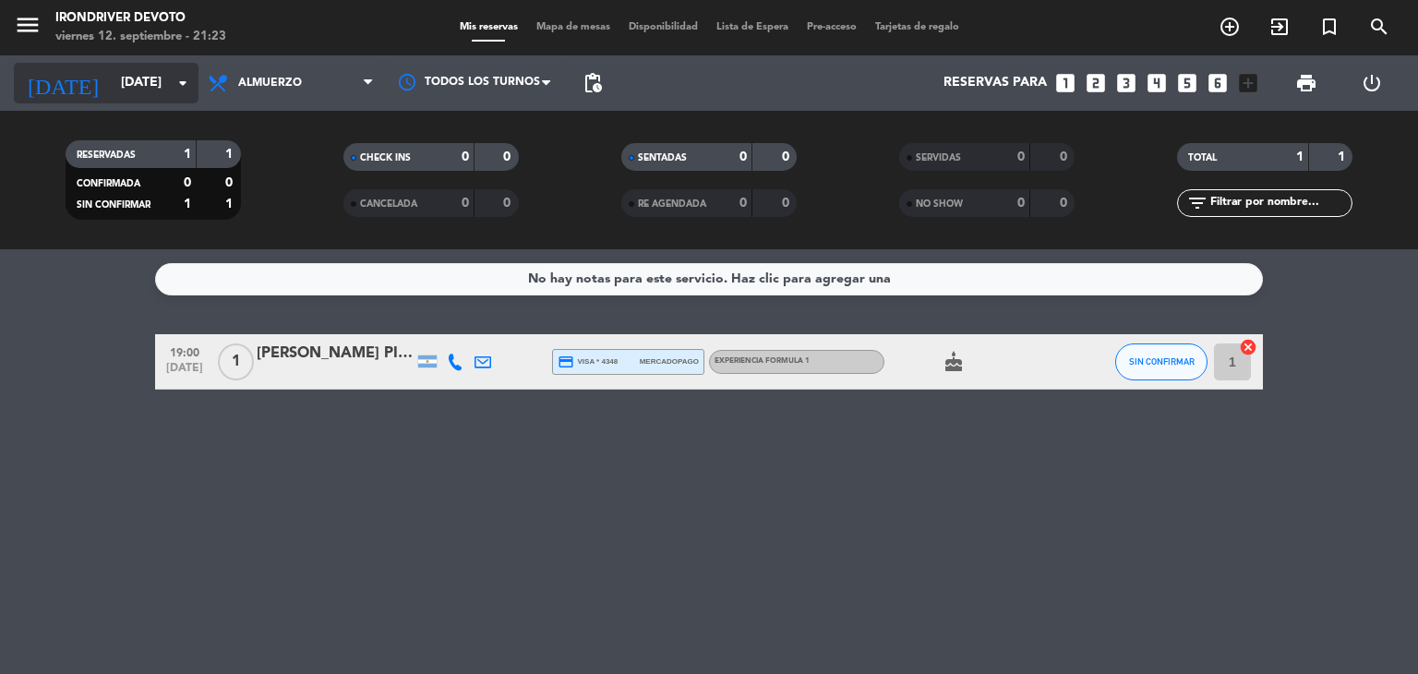
click at [117, 86] on input "[DATE]" at bounding box center [199, 82] width 175 height 33
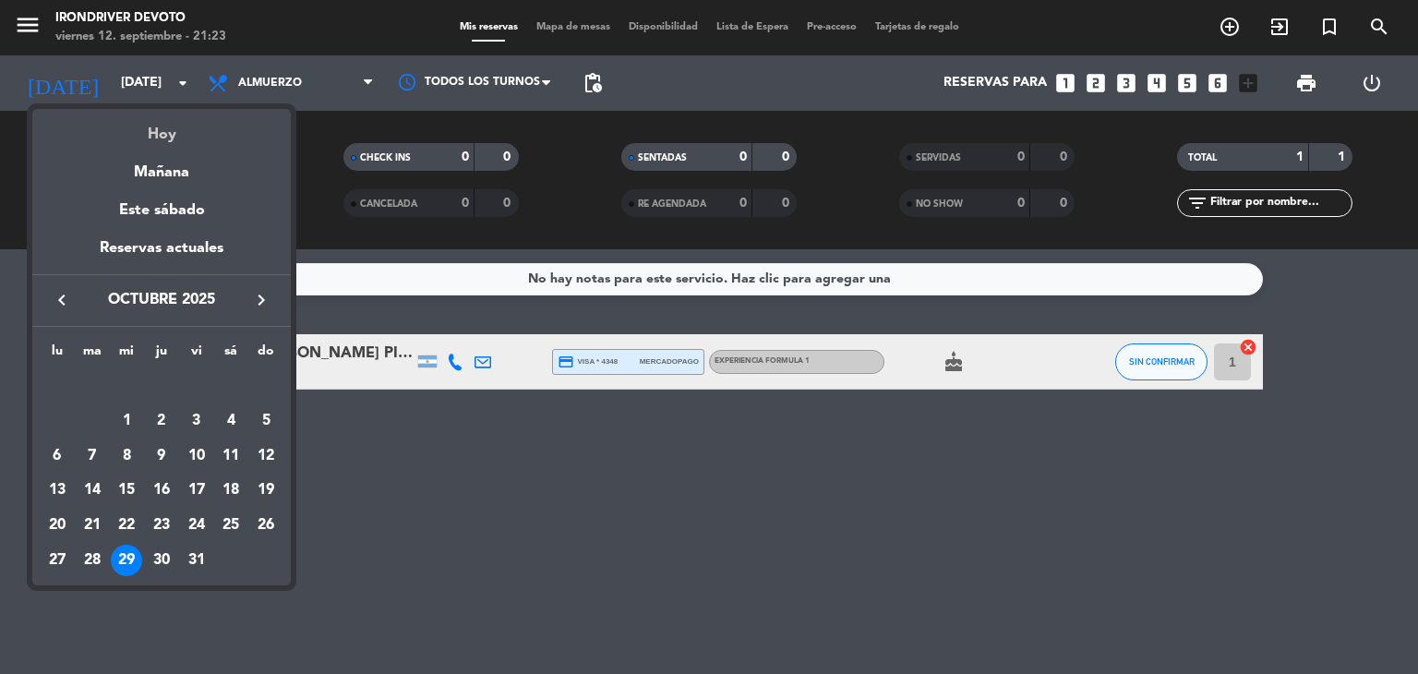
click at [160, 138] on div "Hoy" at bounding box center [161, 128] width 259 height 38
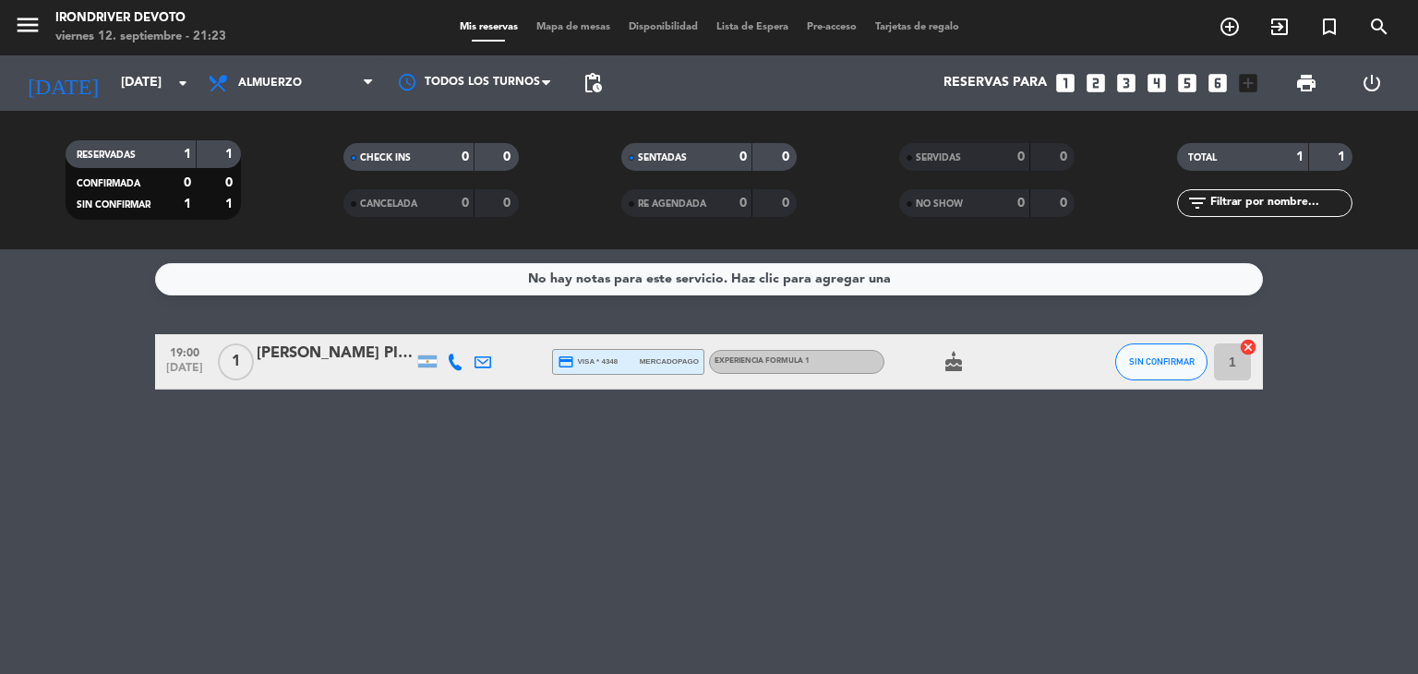
type input "[DATE]"
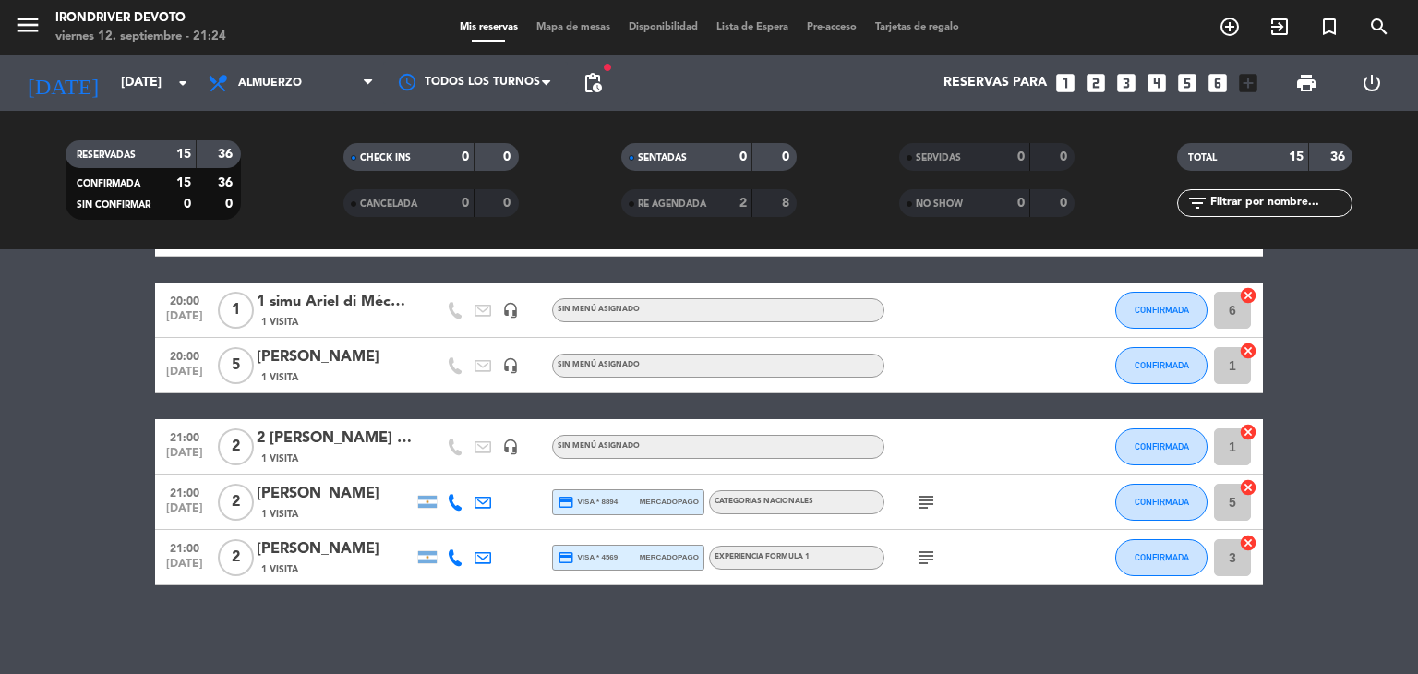
scroll to position [809, 0]
